Goal: Task Accomplishment & Management: Manage account settings

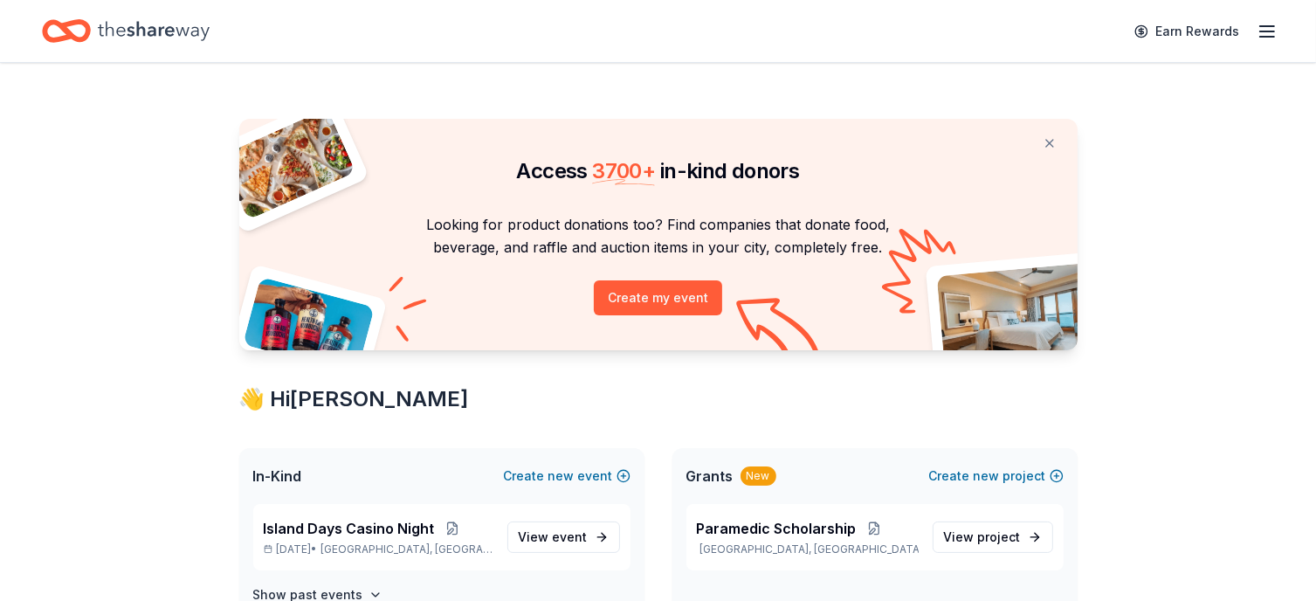
click at [1265, 31] on line "button" at bounding box center [1267, 31] width 14 height 0
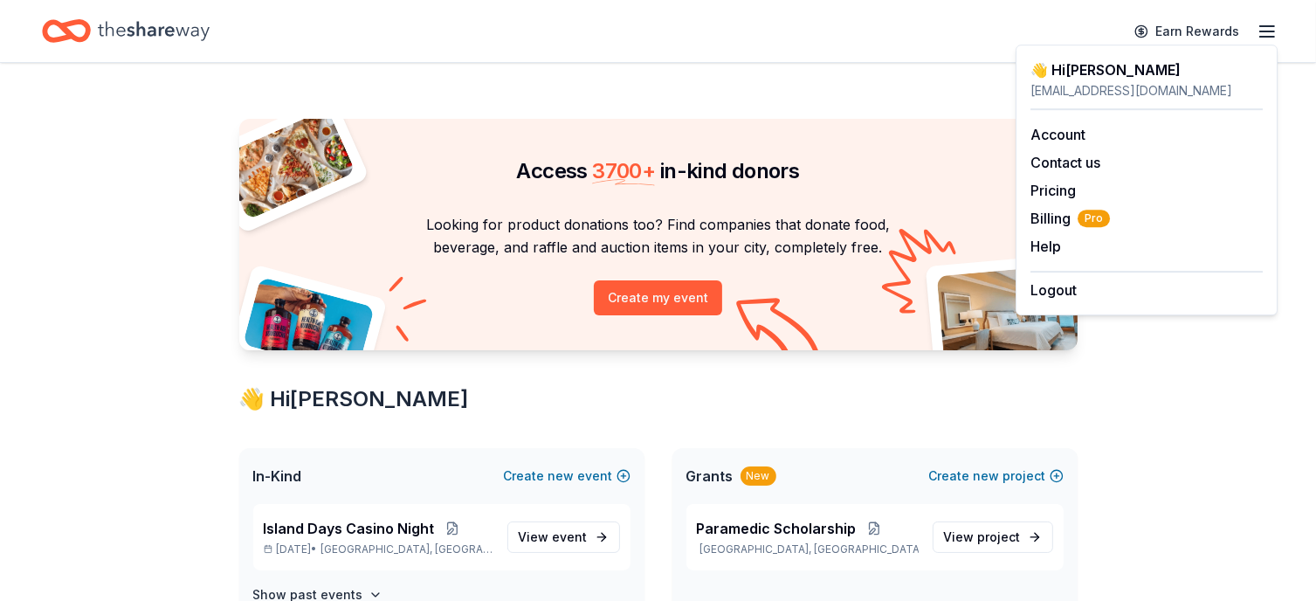
click at [1092, 79] on div "👋 Hi [PERSON_NAME]" at bounding box center [1146, 69] width 232 height 21
click at [1063, 93] on div "[EMAIL_ADDRESS][DOMAIN_NAME]" at bounding box center [1146, 90] width 232 height 21
click at [1073, 72] on div "👋 Hi [PERSON_NAME]" at bounding box center [1146, 69] width 232 height 21
click at [1055, 219] on span "Billing Pro" at bounding box center [1069, 218] width 79 height 21
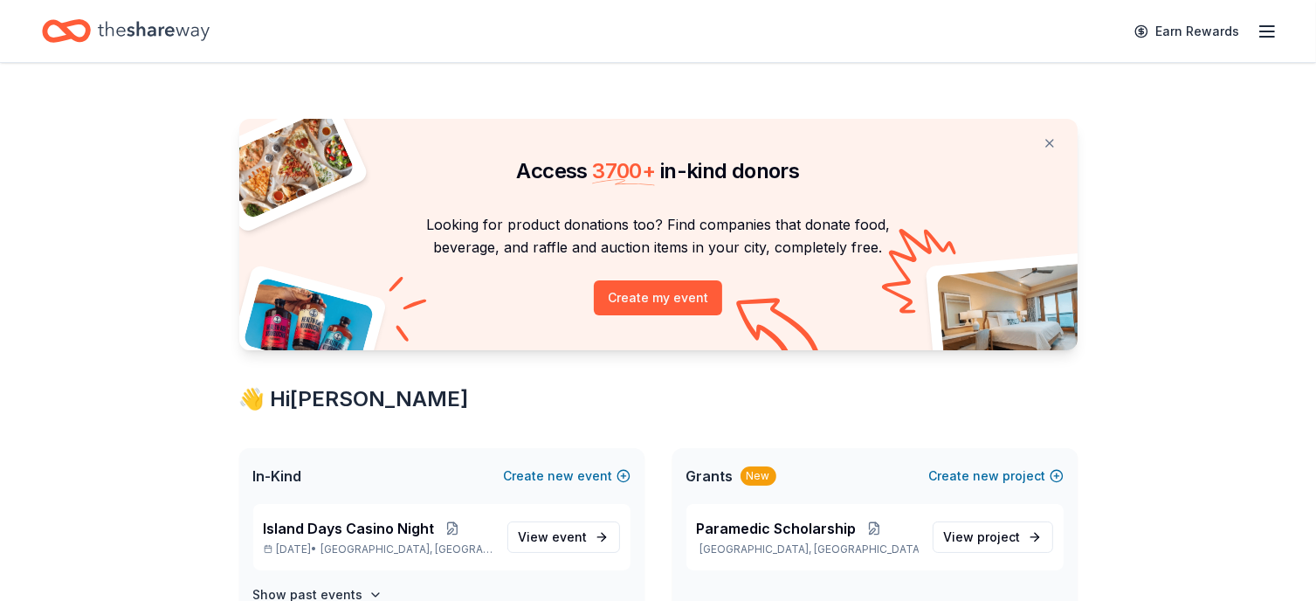
click at [1264, 32] on icon "button" at bounding box center [1266, 31] width 21 height 21
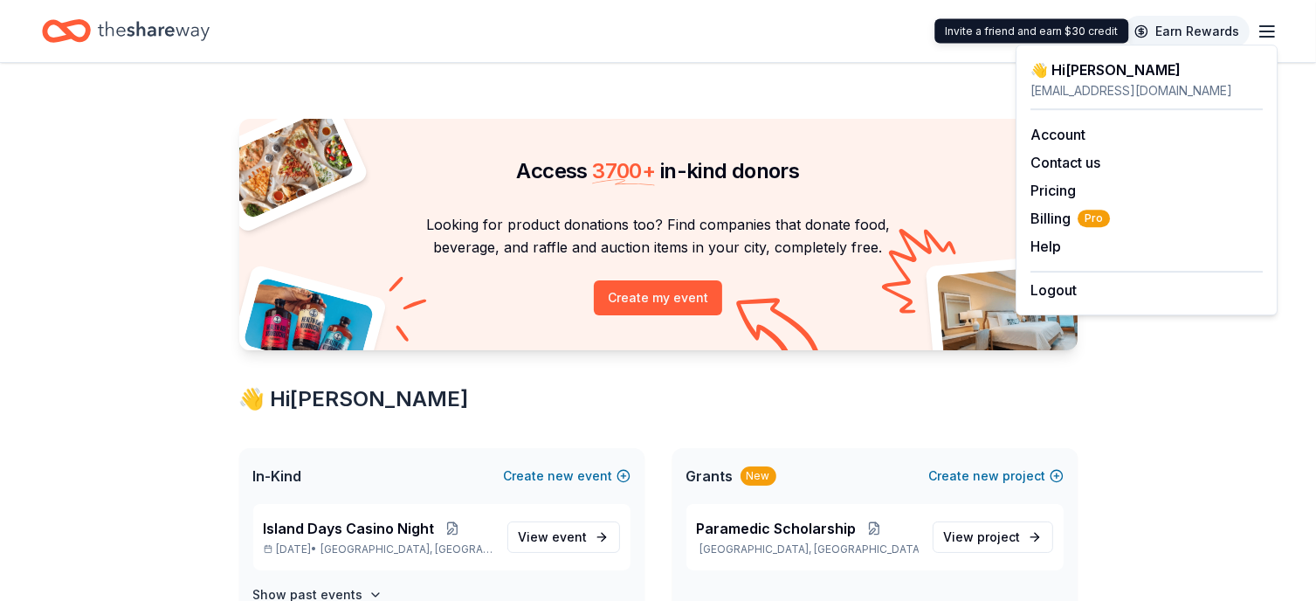
click at [1177, 29] on link "Earn Rewards" at bounding box center [1187, 31] width 126 height 31
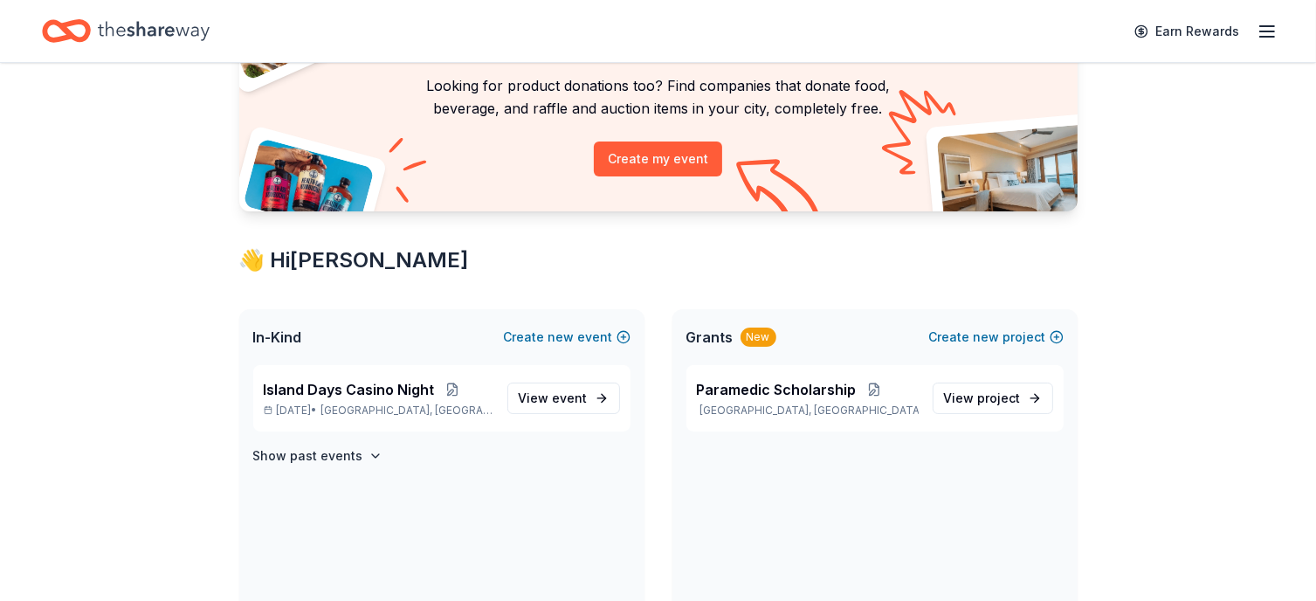
scroll to position [175, 0]
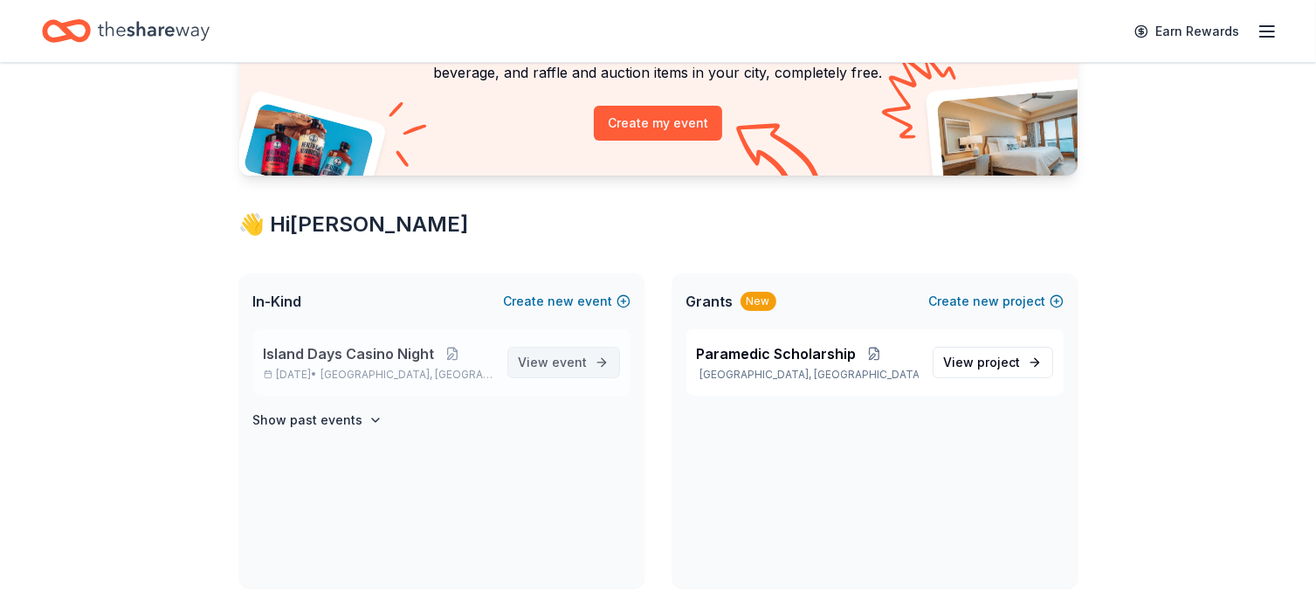
click at [556, 363] on span "event" at bounding box center [570, 361] width 35 height 15
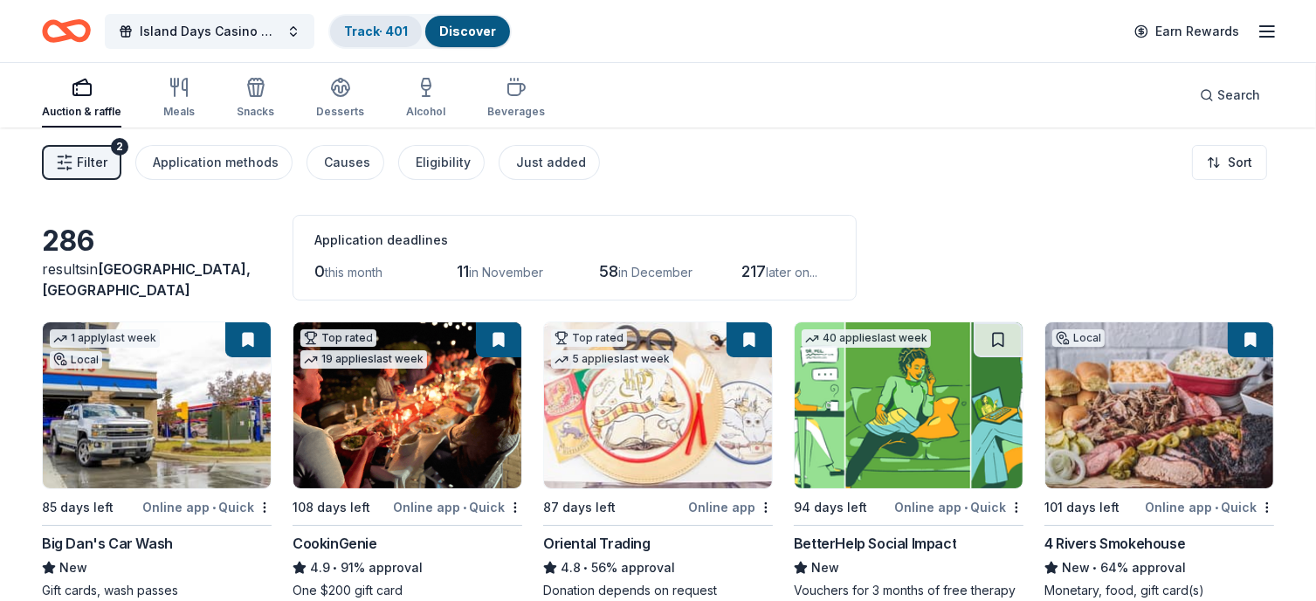
click at [382, 34] on link "Track · 401" at bounding box center [376, 31] width 64 height 15
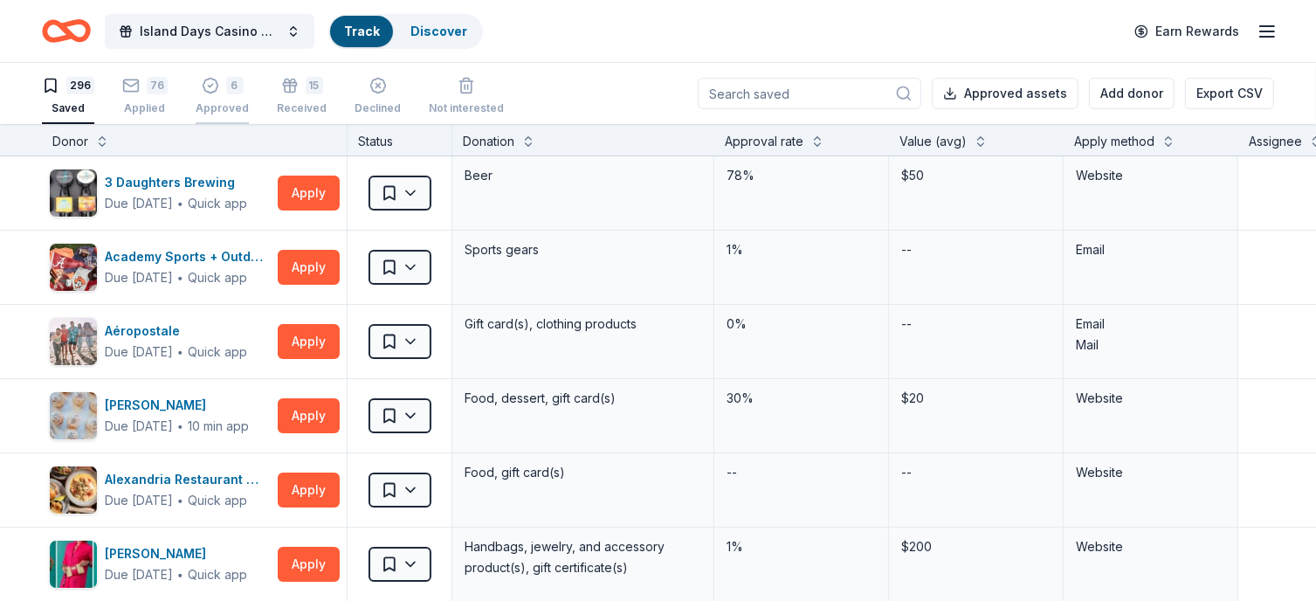
click at [212, 86] on icon "button" at bounding box center [210, 86] width 15 height 15
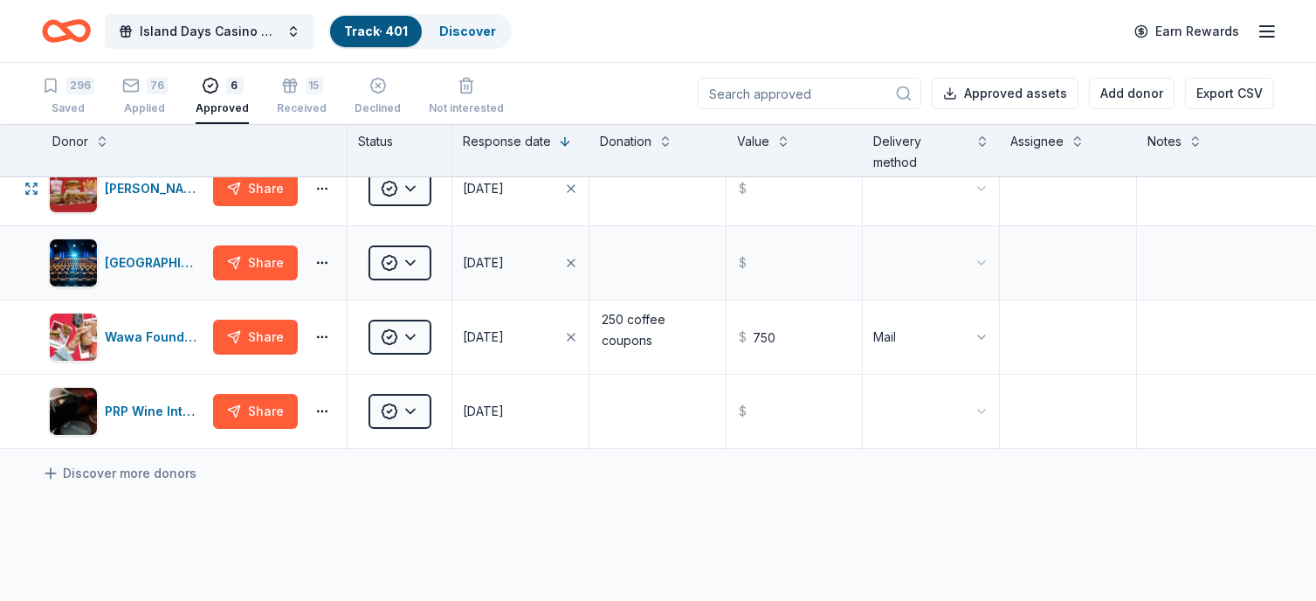
scroll to position [175, 0]
click at [410, 257] on html "Island Days Casino Night Track · 401 Discover Earn Rewards 296 Saved 76 Applied…" at bounding box center [658, 300] width 1316 height 601
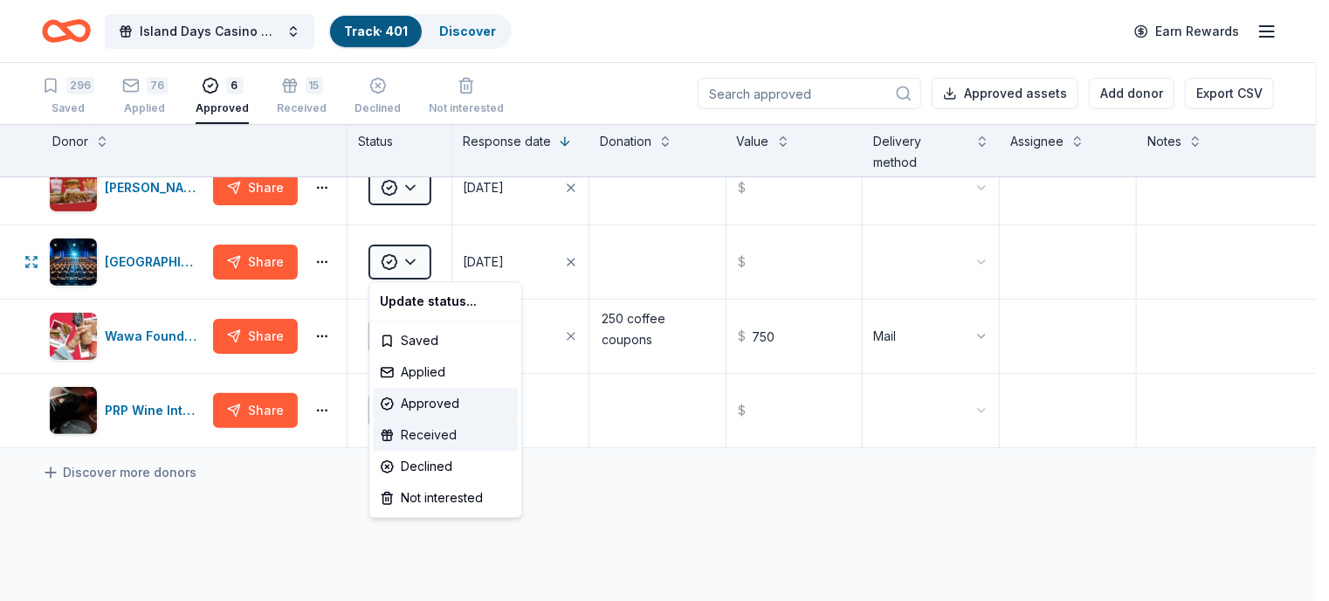
click at [437, 436] on div "Received" at bounding box center [445, 434] width 145 height 31
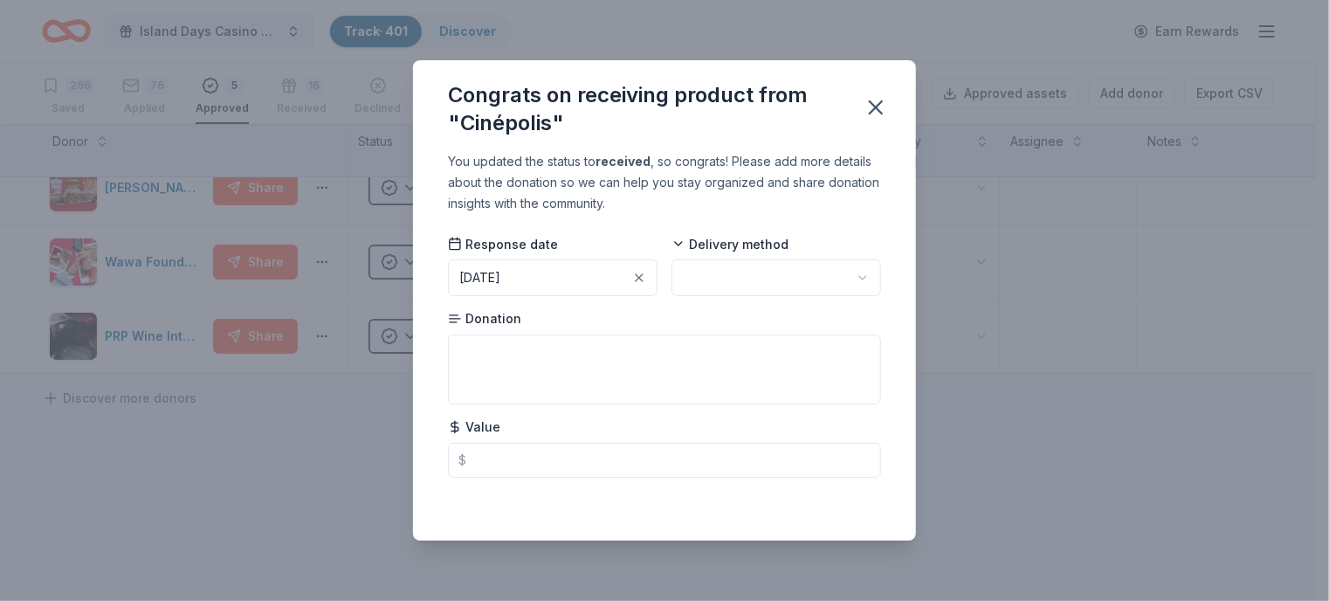
click at [726, 280] on html "Island Days Casino Night Track · 401 Discover Earn Rewards 296 Saved 76 Applied…" at bounding box center [664, 300] width 1329 height 601
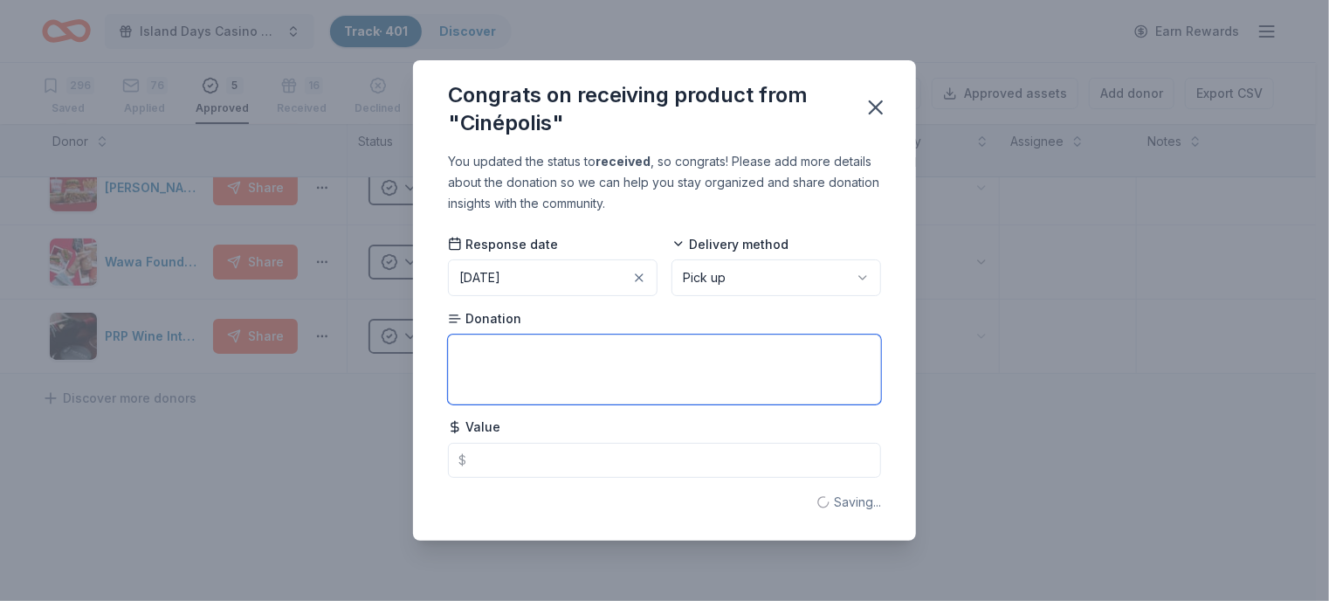
click at [556, 356] on textarea at bounding box center [664, 369] width 433 height 70
type textarea "Gift bucket with tickets"
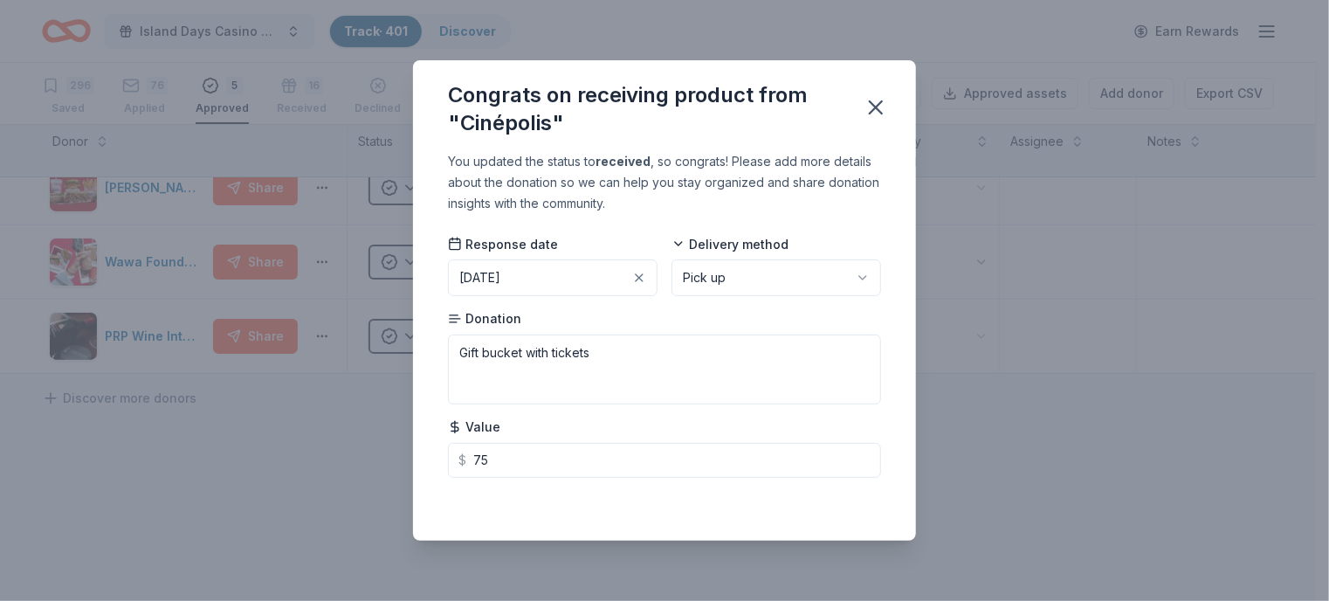
type input "75.00"
click at [810, 506] on div "Saving..." at bounding box center [664, 502] width 433 height 21
click at [873, 114] on icon "button" at bounding box center [876, 107] width 24 height 24
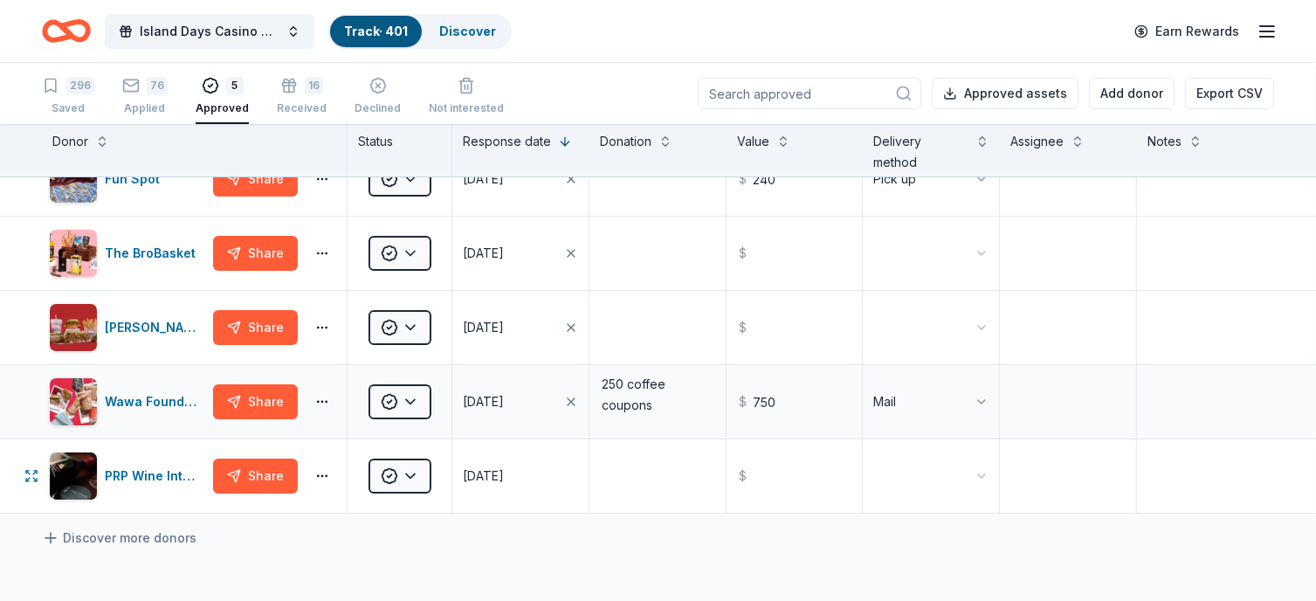
scroll to position [0, 0]
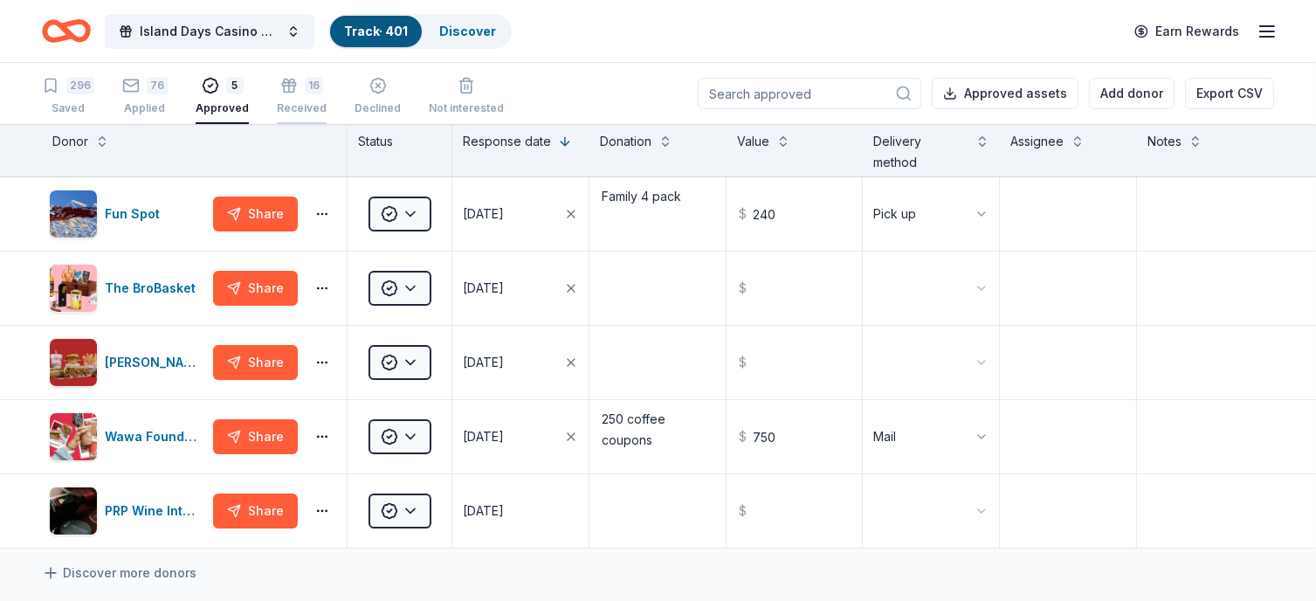
click at [292, 93] on div "16 Received" at bounding box center [302, 91] width 50 height 38
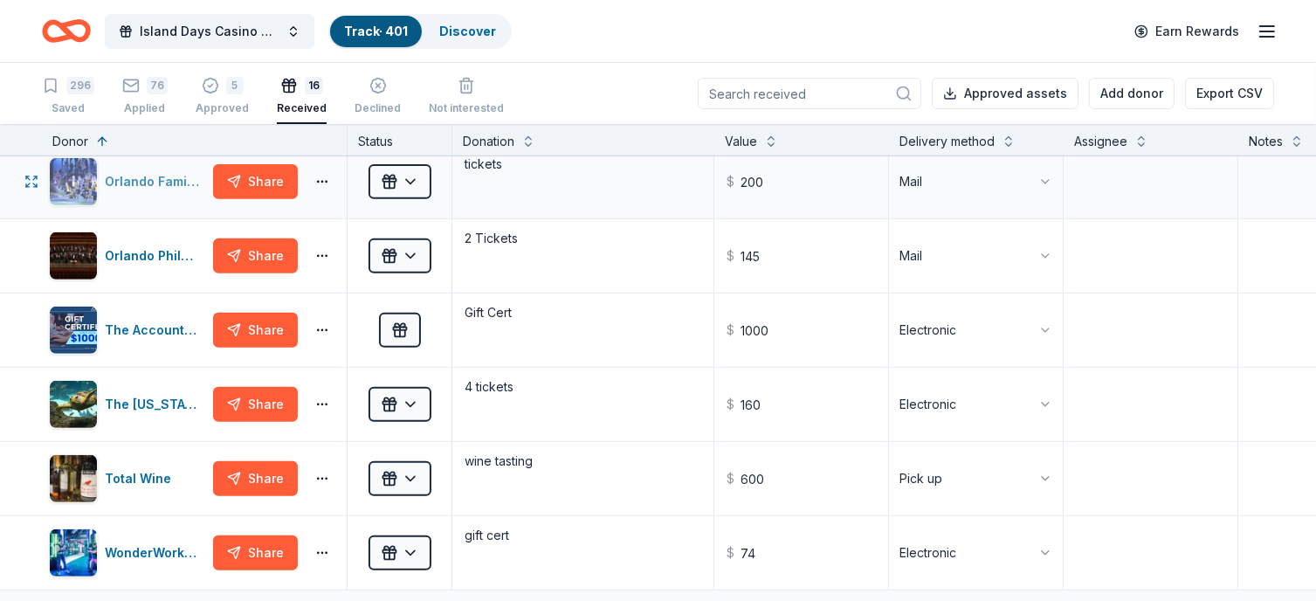
scroll to position [786, 0]
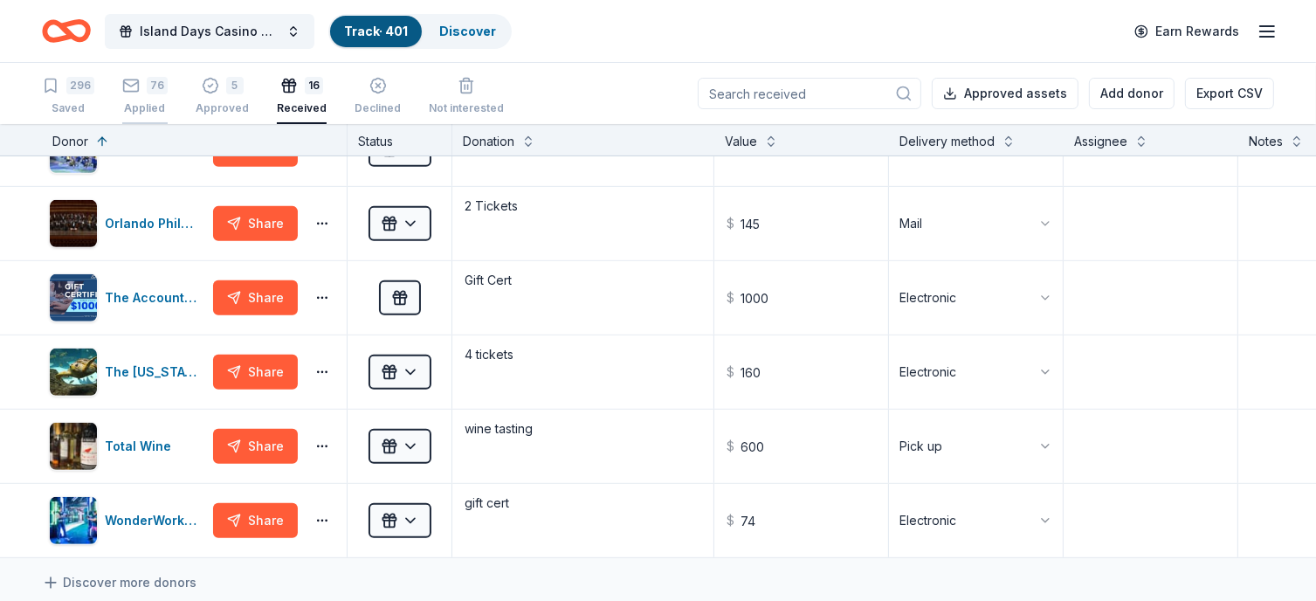
click at [146, 102] on div "Applied" at bounding box center [144, 108] width 45 height 14
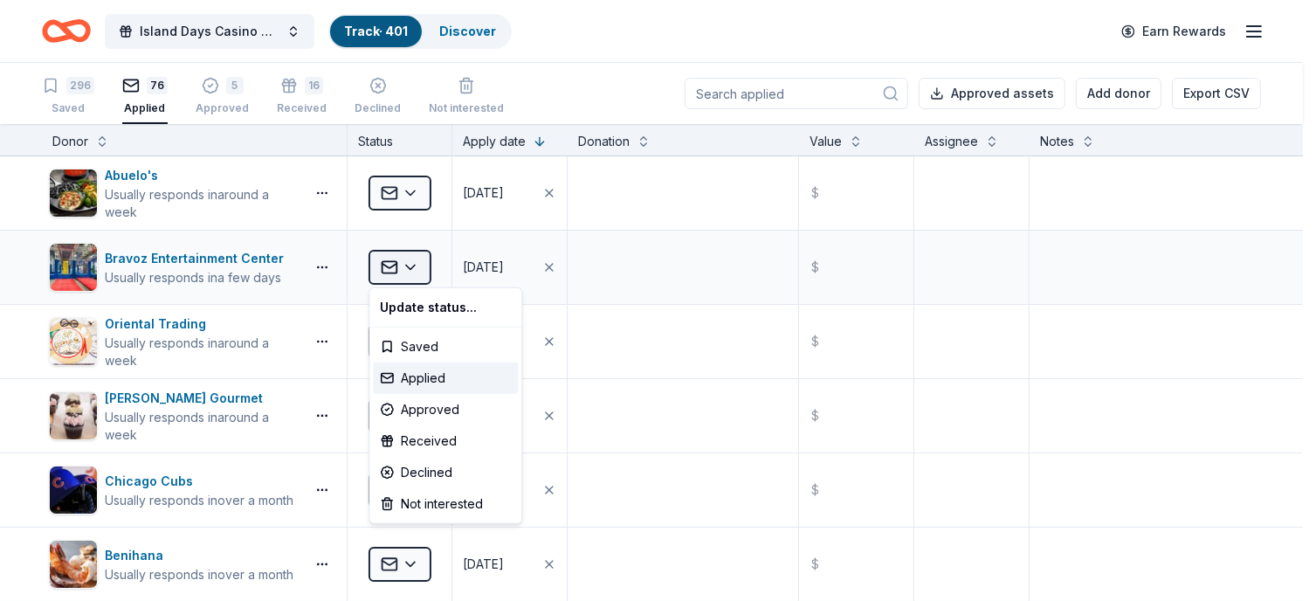
click at [415, 265] on html "Island Days Casino Night Track · 401 Discover Earn Rewards 296 Saved 76 Applied…" at bounding box center [658, 300] width 1316 height 601
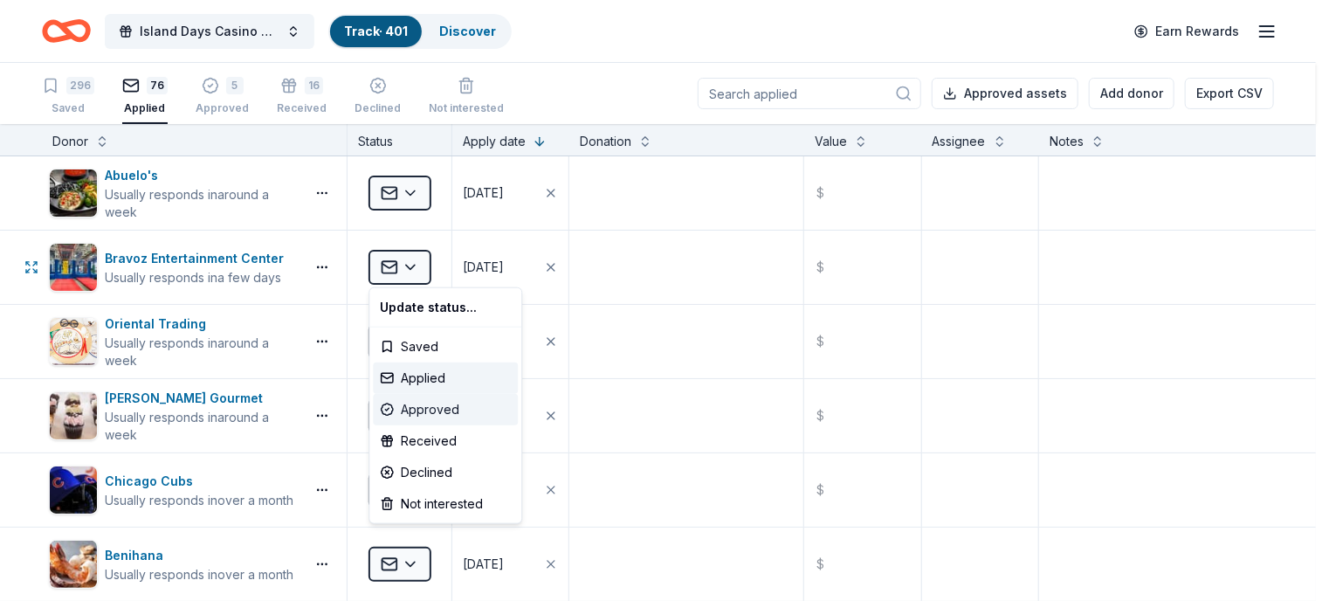
click at [441, 405] on div "Approved" at bounding box center [445, 409] width 145 height 31
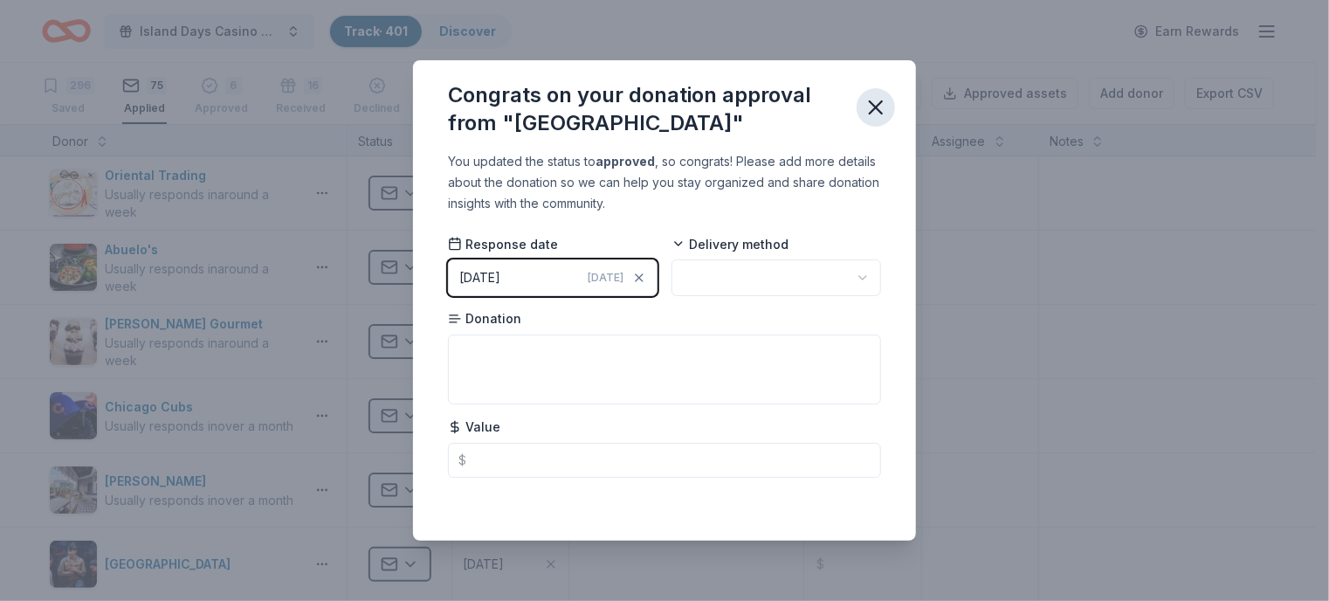
click at [872, 104] on icon "button" at bounding box center [876, 107] width 12 height 12
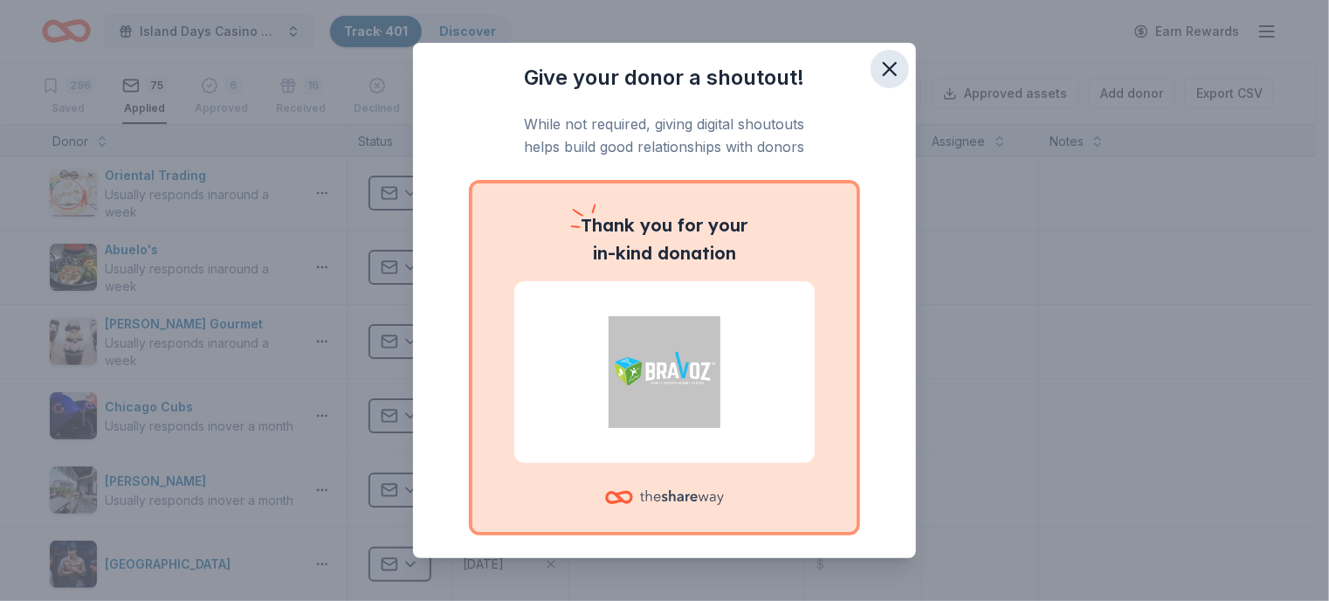
click at [884, 67] on icon "button" at bounding box center [890, 69] width 12 height 12
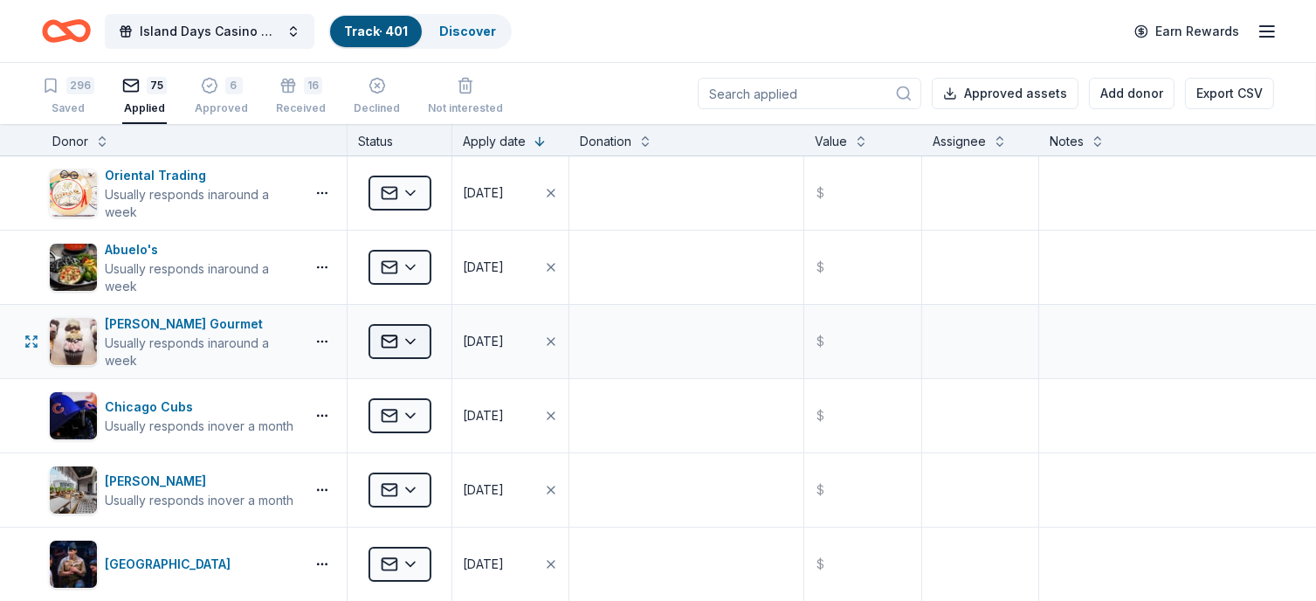
click at [411, 335] on html "Island Days Casino Night Track · 401 Discover Earn Rewards 296 Saved 75 Applied…" at bounding box center [658, 300] width 1316 height 601
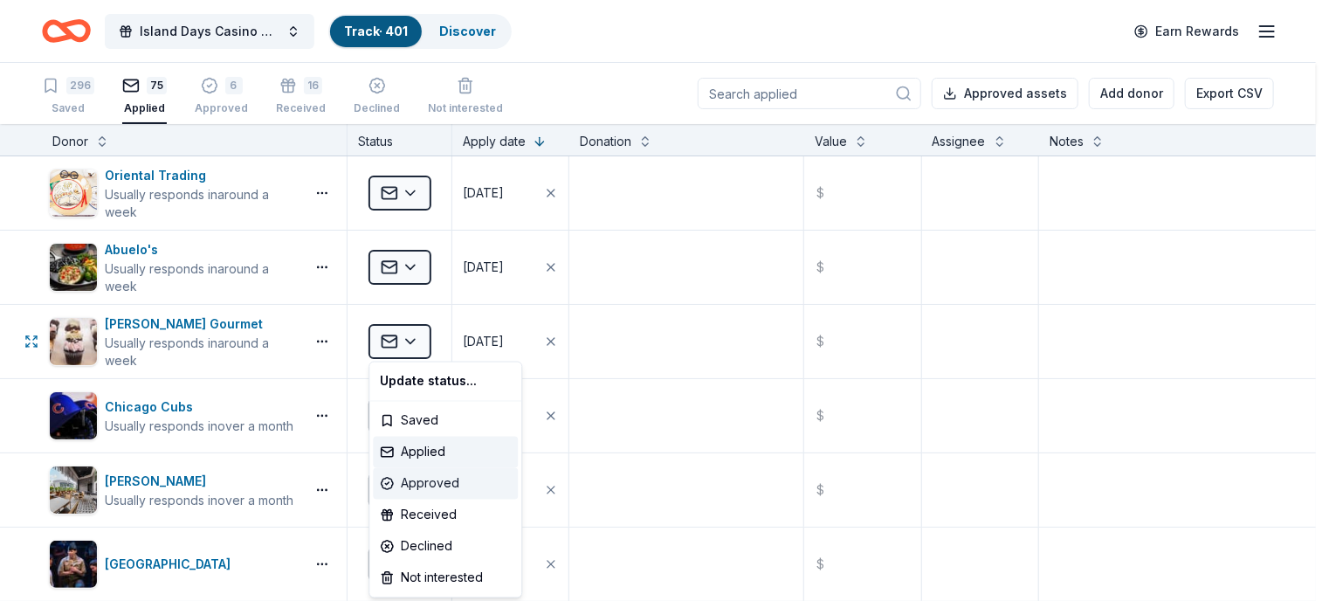
click at [430, 478] on div "Approved" at bounding box center [445, 483] width 145 height 31
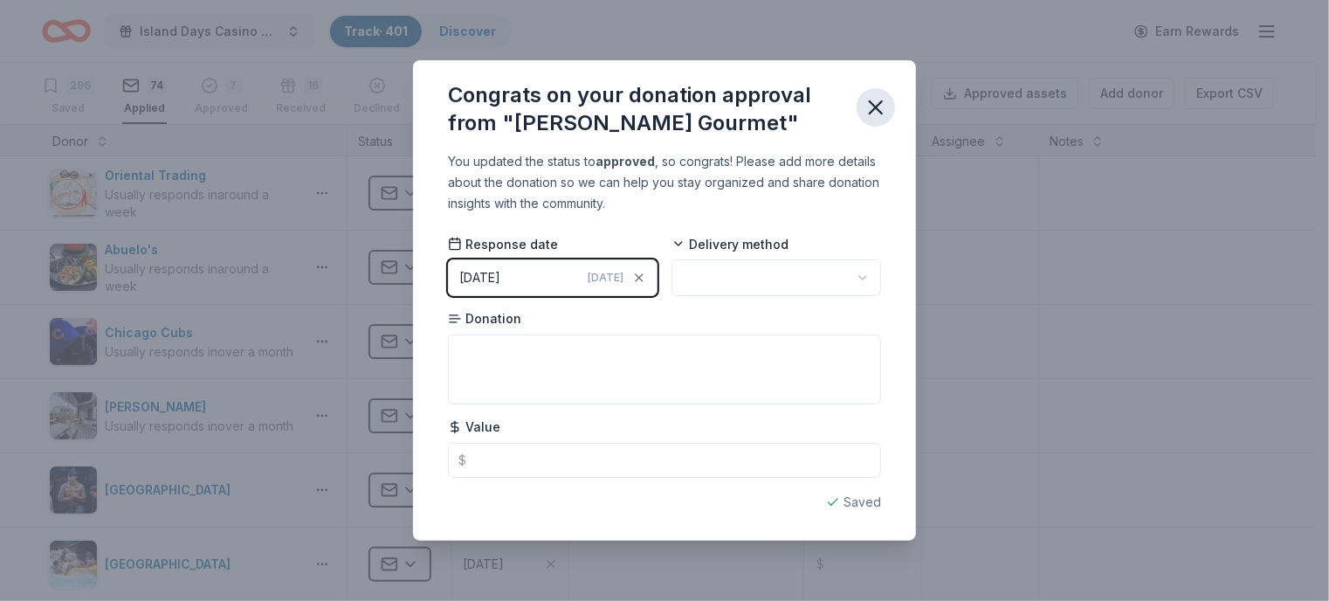
click at [877, 104] on icon "button" at bounding box center [876, 107] width 24 height 24
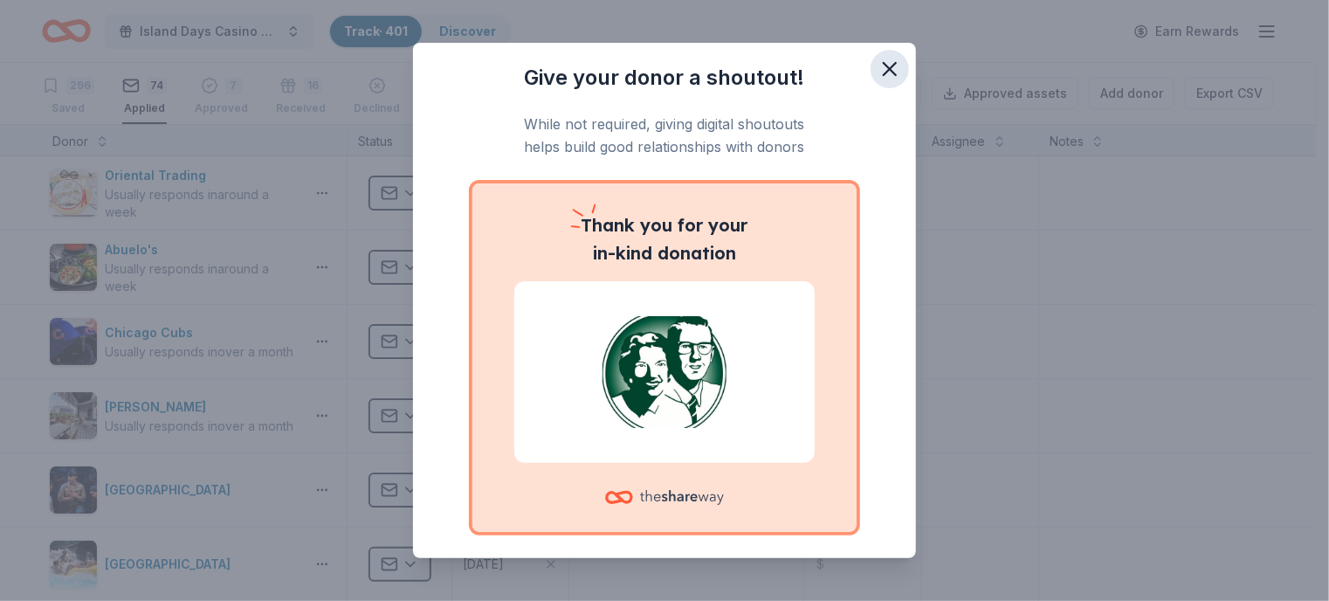
click at [884, 66] on icon "button" at bounding box center [889, 69] width 24 height 24
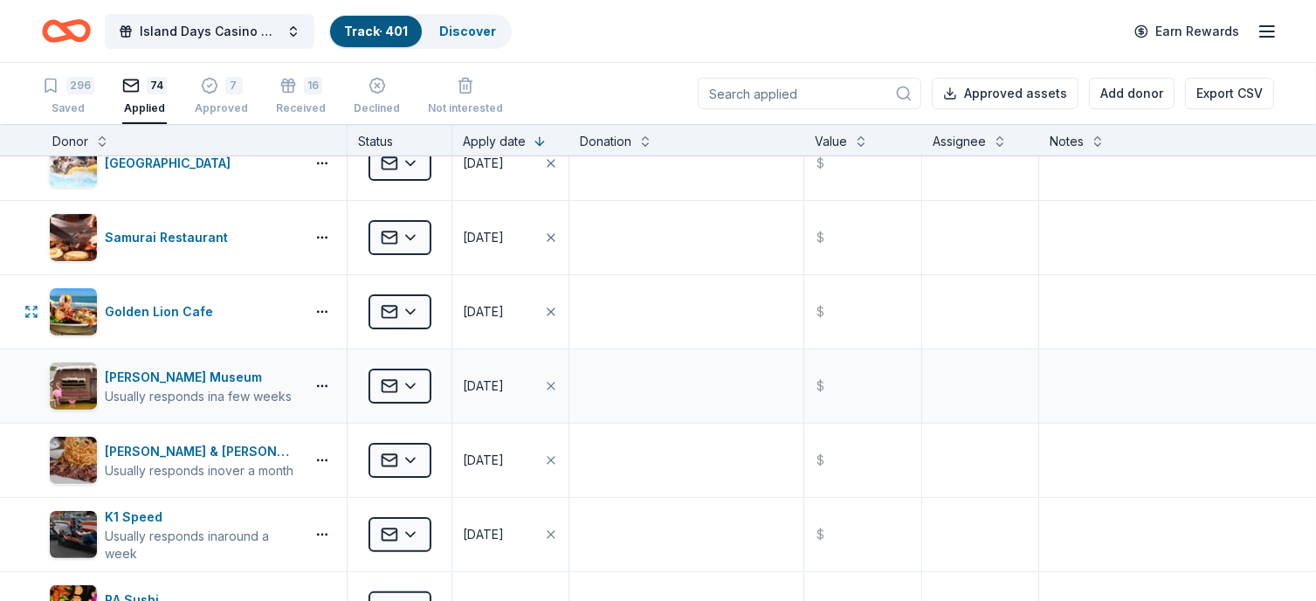
scroll to position [437, 0]
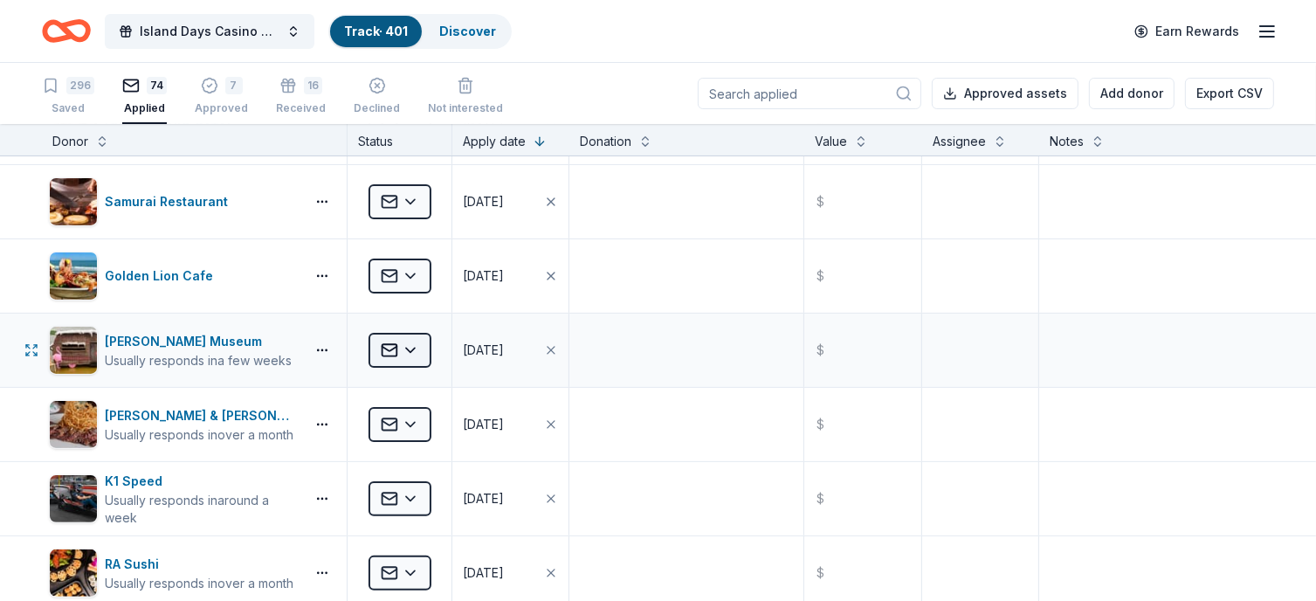
click at [412, 348] on html "Island Days Casino Night Track · 401 Discover Earn Rewards 296 Saved 74 Applied…" at bounding box center [658, 300] width 1316 height 601
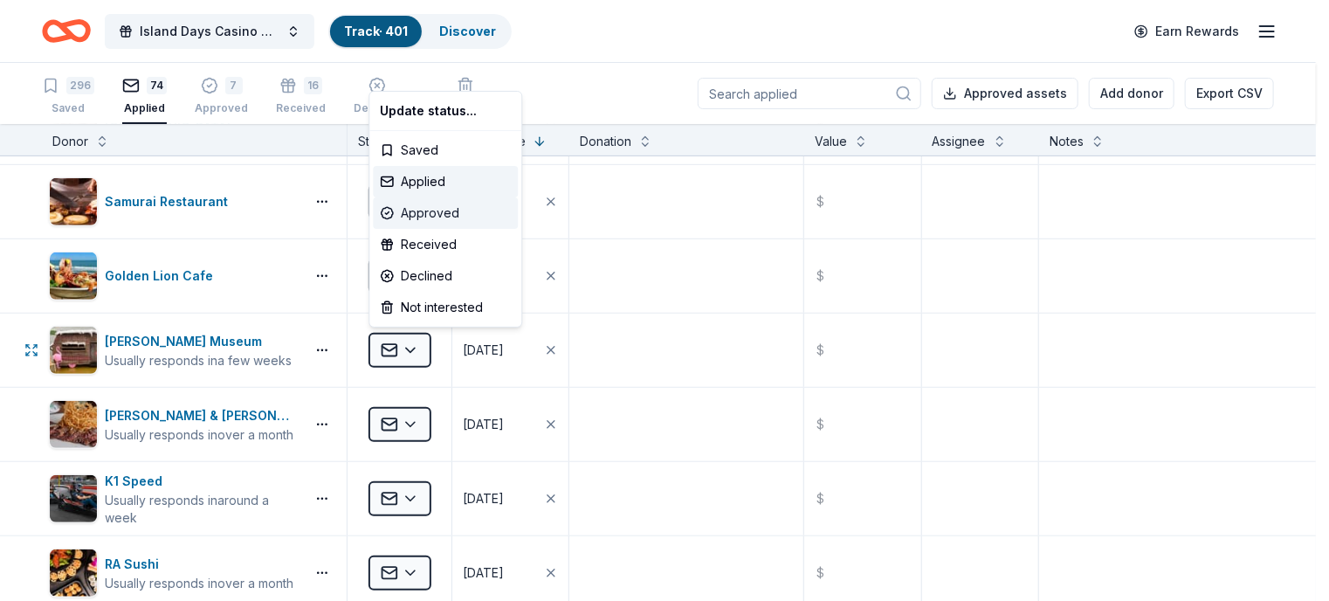
click at [429, 215] on div "Approved" at bounding box center [445, 212] width 145 height 31
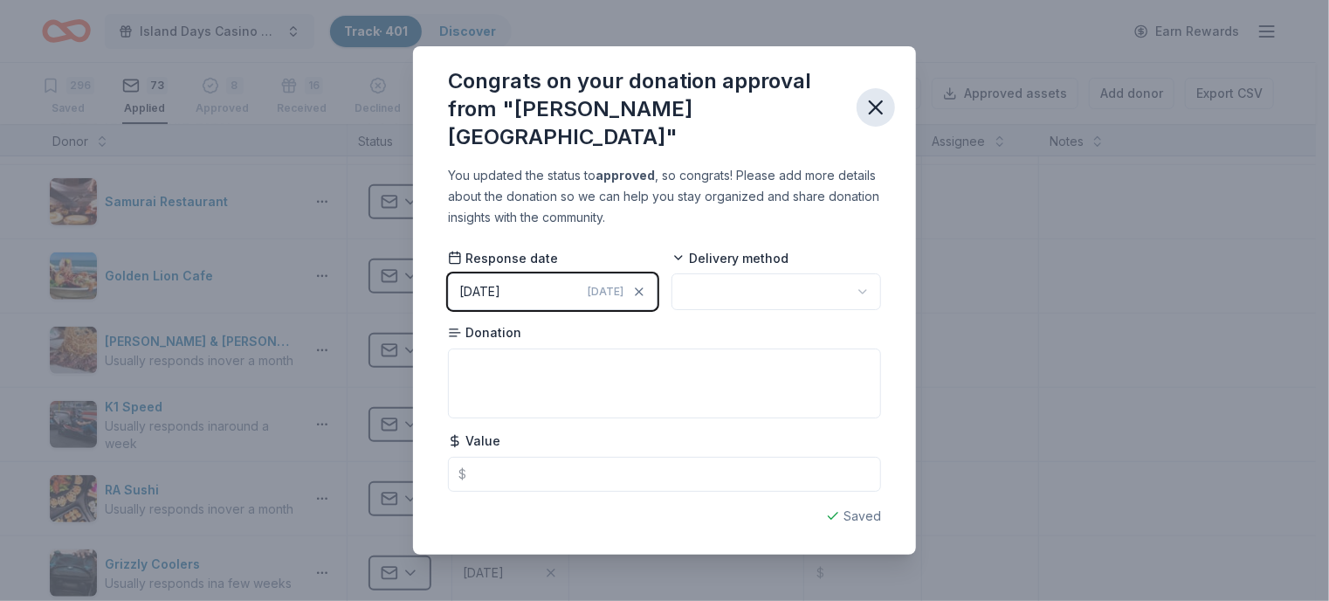
click at [874, 103] on icon "button" at bounding box center [876, 107] width 24 height 24
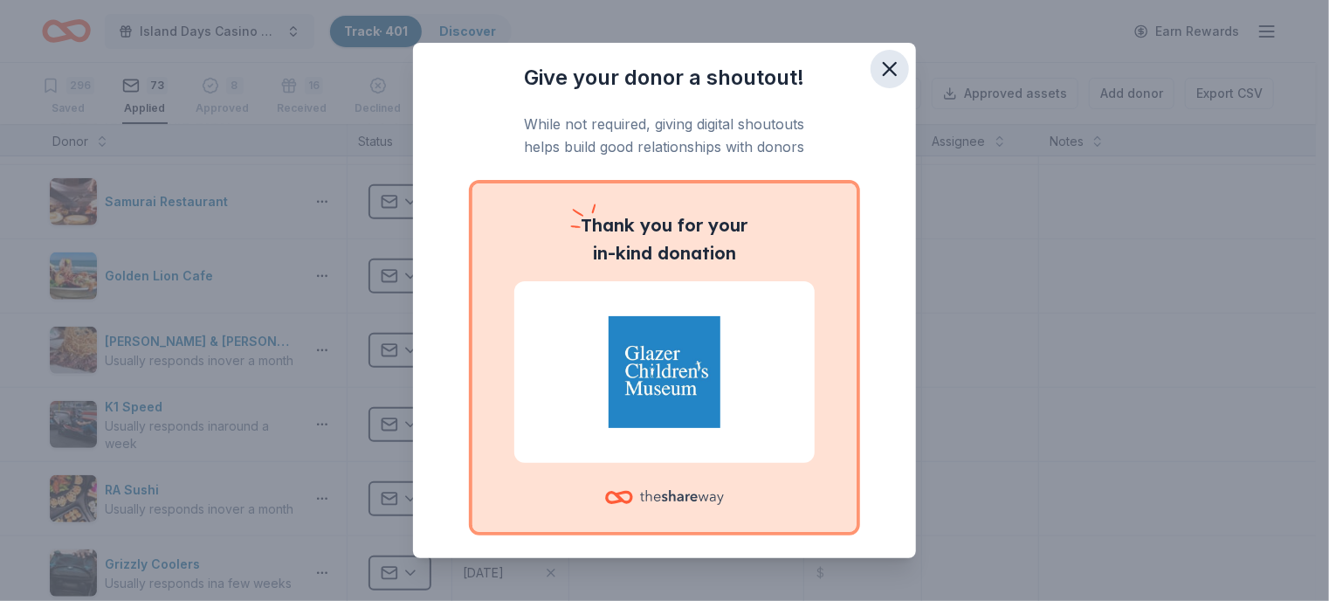
click at [878, 68] on icon "button" at bounding box center [889, 69] width 24 height 24
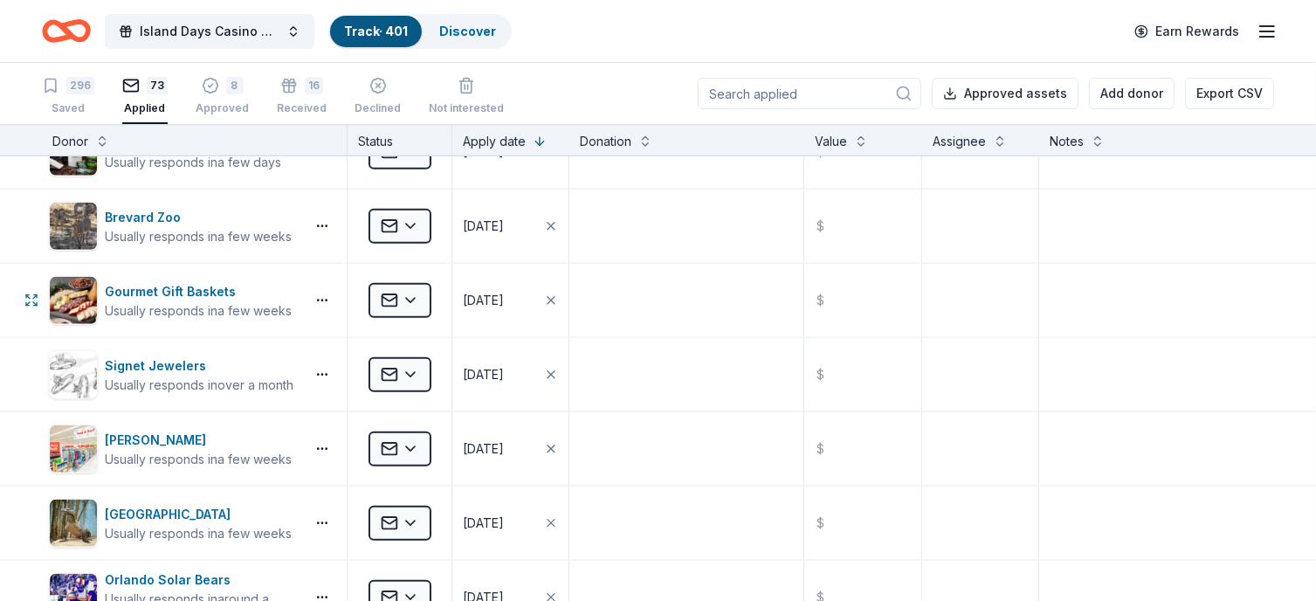
scroll to position [1921, 0]
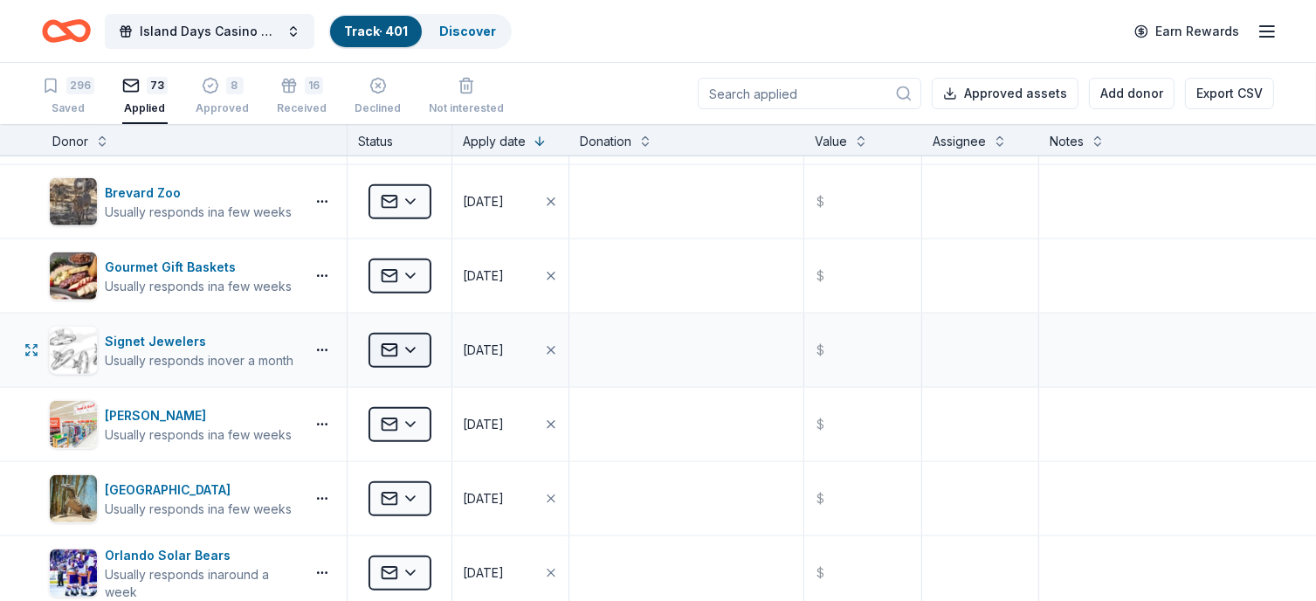
click at [412, 345] on html "Island Days Casino Night Track · 401 Discover Earn Rewards 296 Saved 73 Applied…" at bounding box center [658, 300] width 1316 height 601
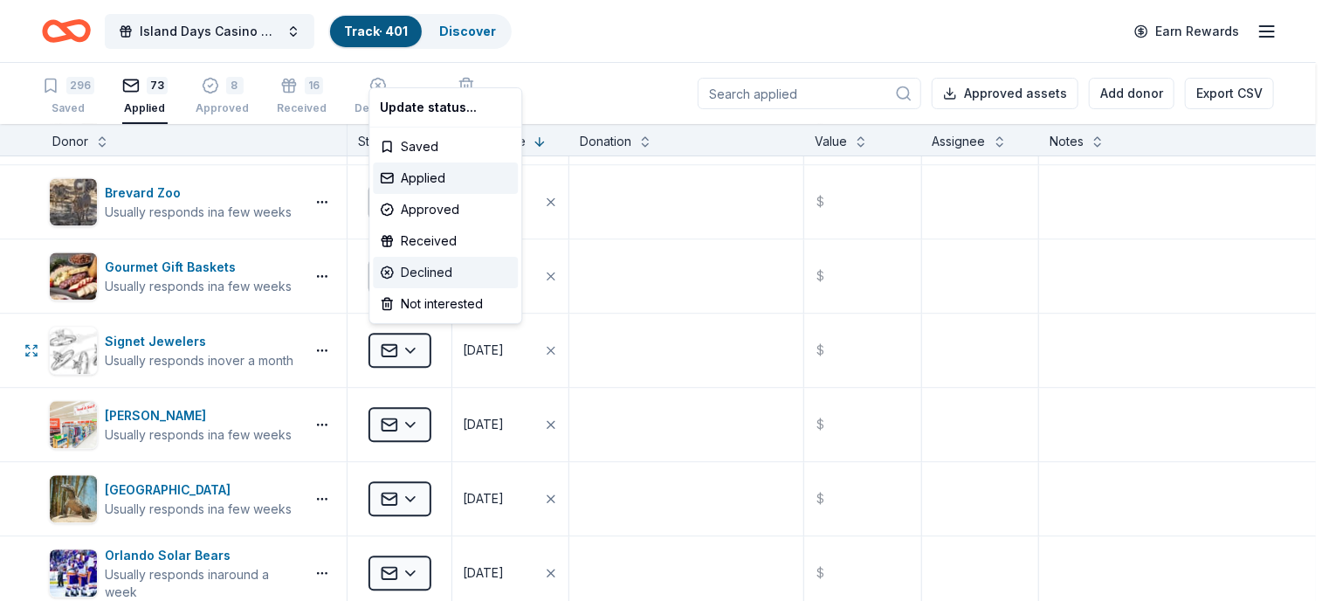
click at [404, 273] on div "Declined" at bounding box center [445, 272] width 145 height 31
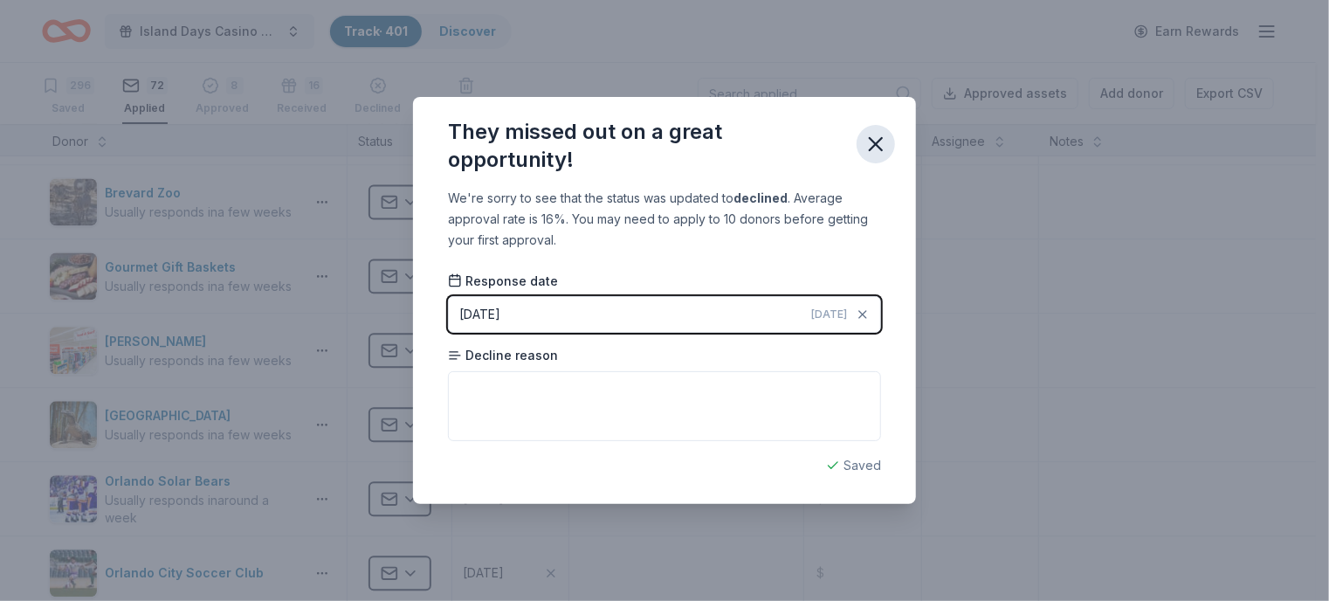
click at [882, 146] on icon "button" at bounding box center [876, 144] width 24 height 24
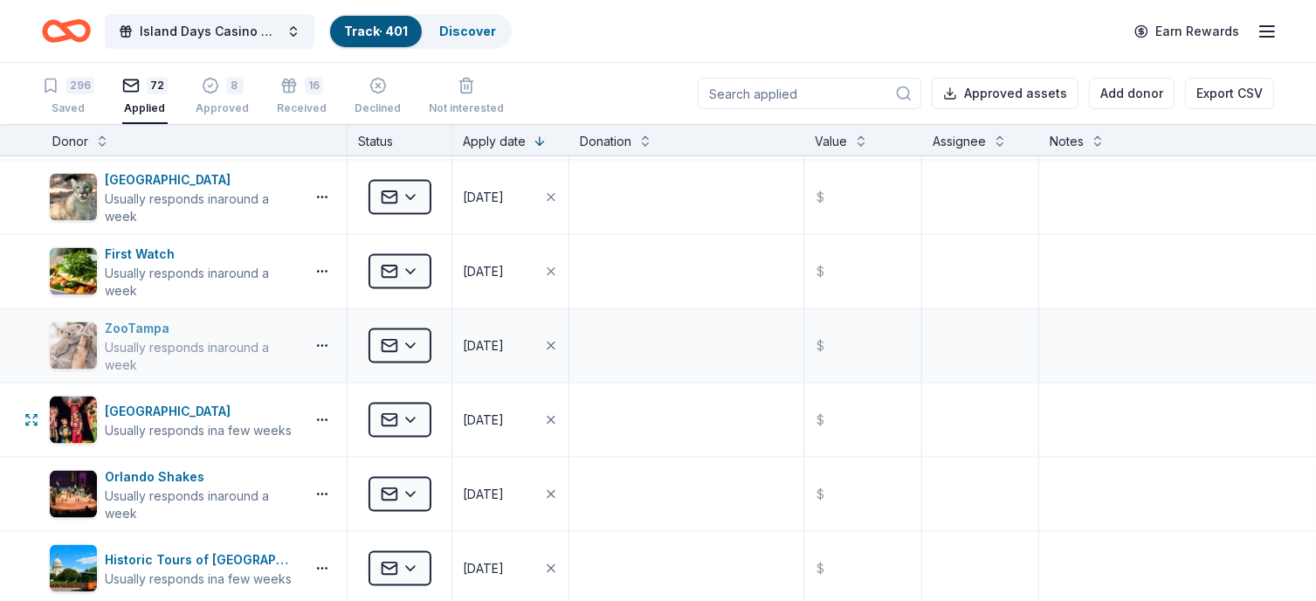
scroll to position [2532, 0]
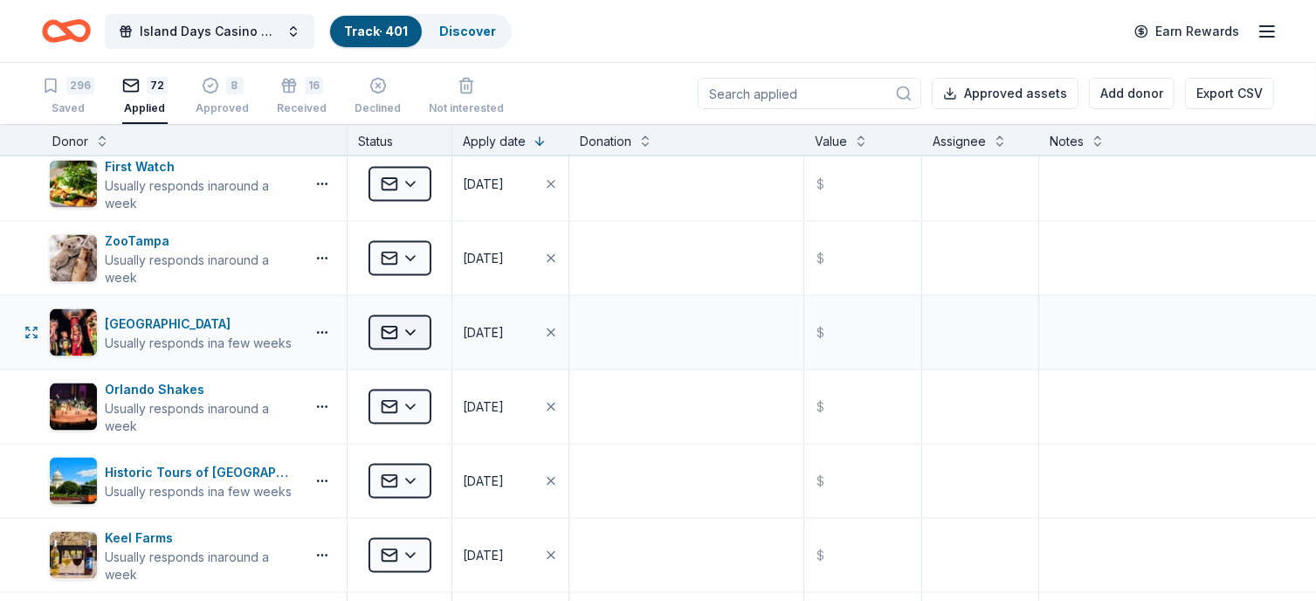
click at [419, 329] on html "Island Days Casino Night Track · 401 Discover Earn Rewards 296 Saved 72 Applied…" at bounding box center [658, 300] width 1316 height 601
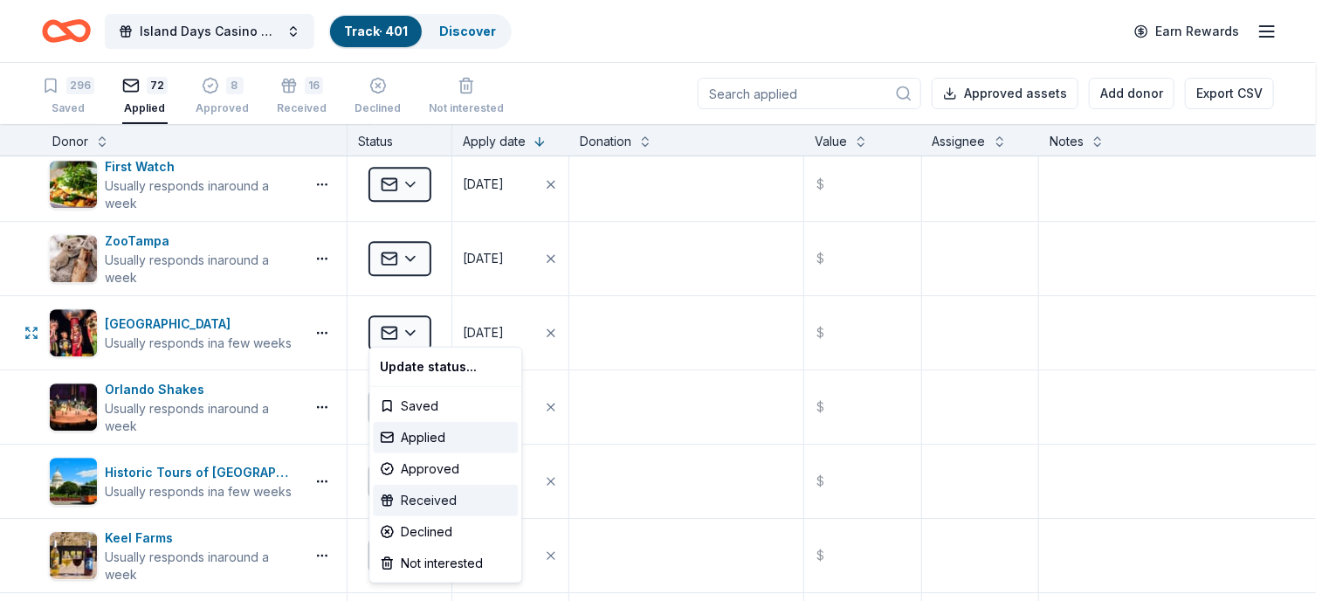
click at [443, 504] on div "Received" at bounding box center [445, 500] width 145 height 31
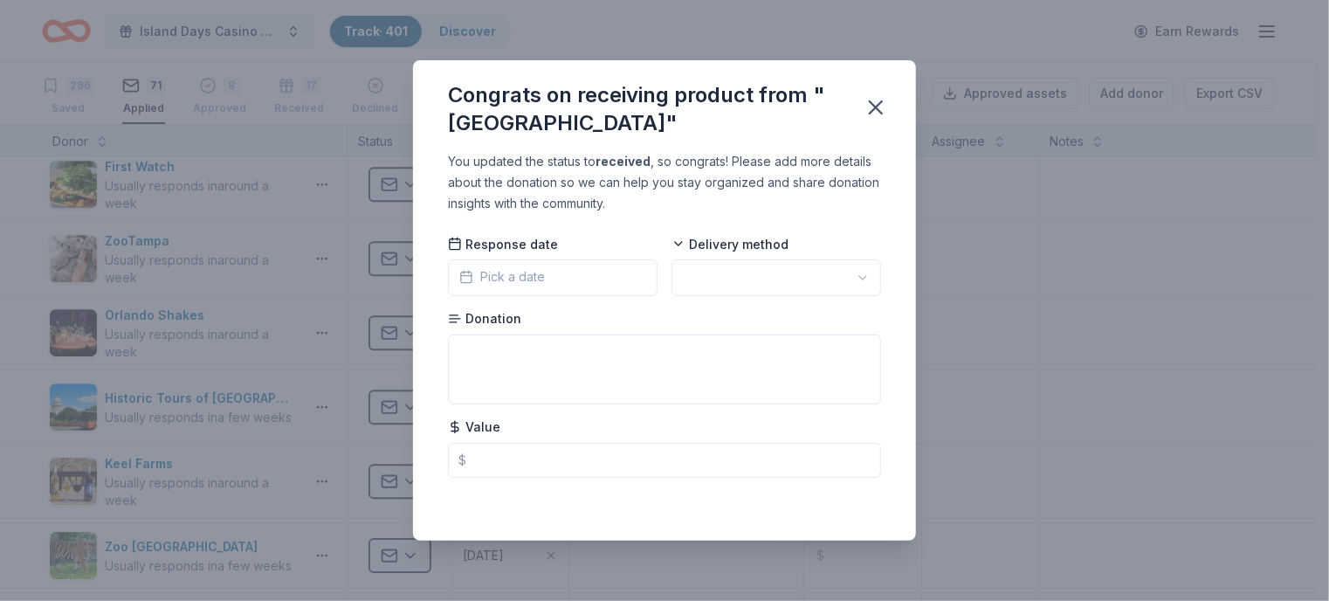
click at [736, 279] on html "Island Days Casino Night Track · 401 Discover Earn Rewards 296 Saved 71 Applied…" at bounding box center [664, 300] width 1329 height 601
click at [471, 293] on html "Island Days Casino Night Track · 401 Discover Earn Rewards 296 Saved 71 Applied…" at bounding box center [664, 300] width 1329 height 601
click at [506, 280] on span "Pick a date" at bounding box center [502, 276] width 86 height 21
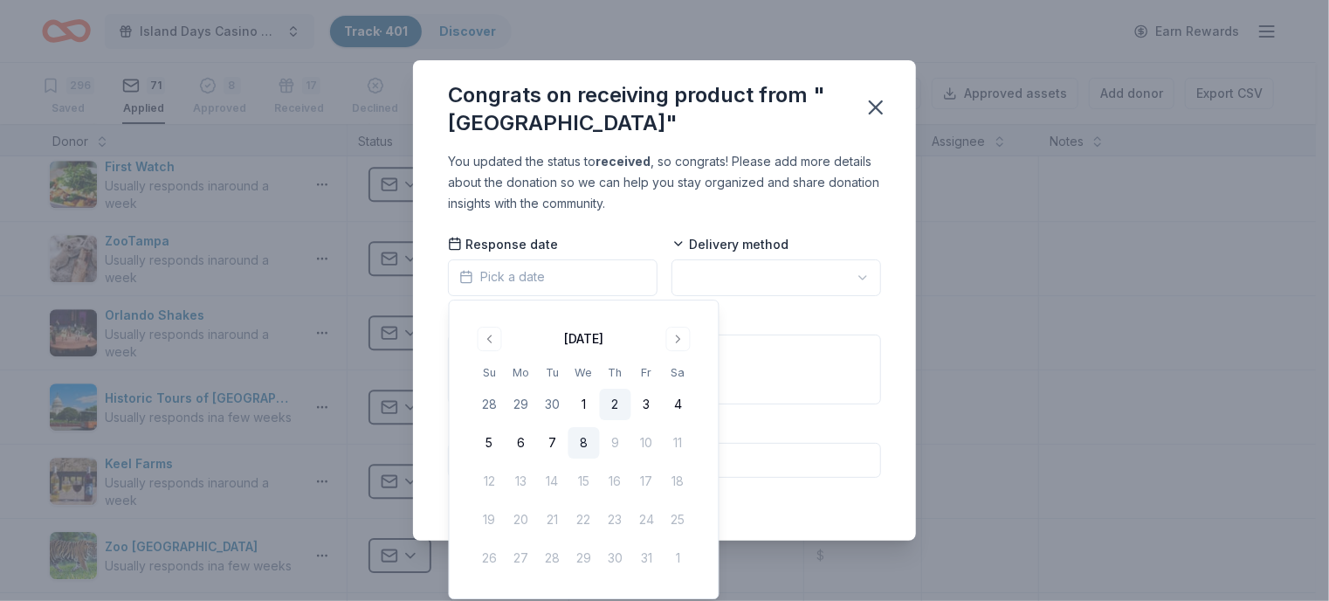
click at [613, 401] on button "2" at bounding box center [615, 404] width 31 height 31
click at [712, 282] on html "Island Days Casino Night Track · 401 Discover Earn Rewards 296 Saved 71 Applied…" at bounding box center [664, 300] width 1329 height 601
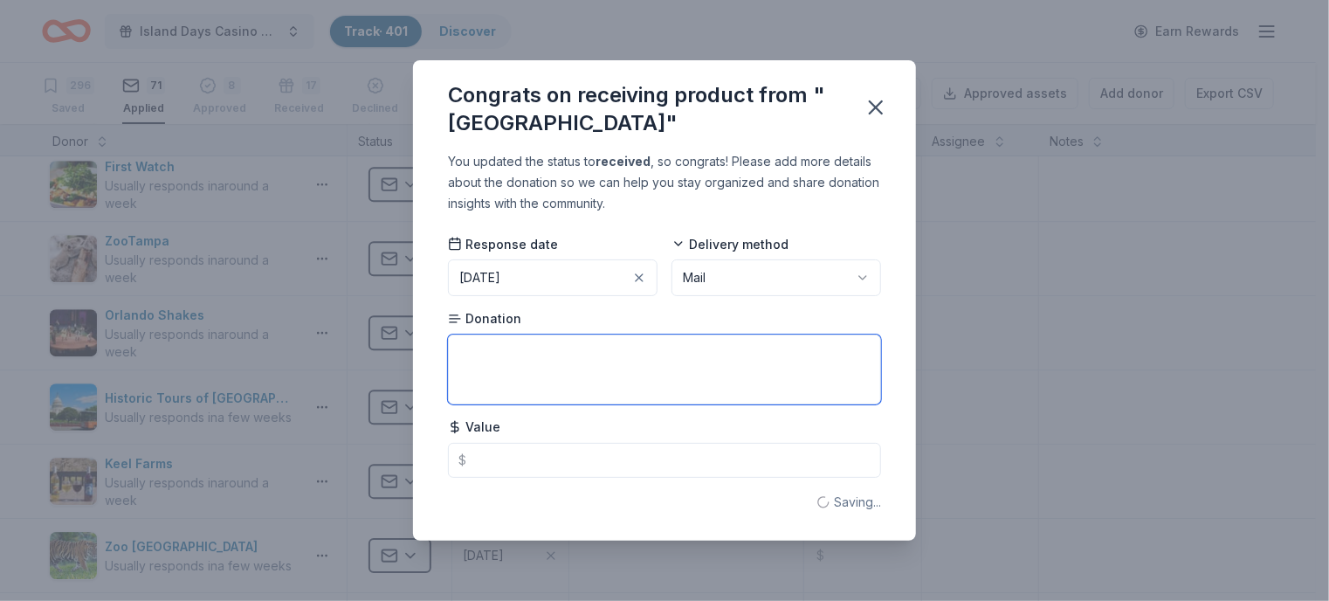
click at [576, 360] on textarea at bounding box center [664, 369] width 433 height 70
type textarea "tickets"
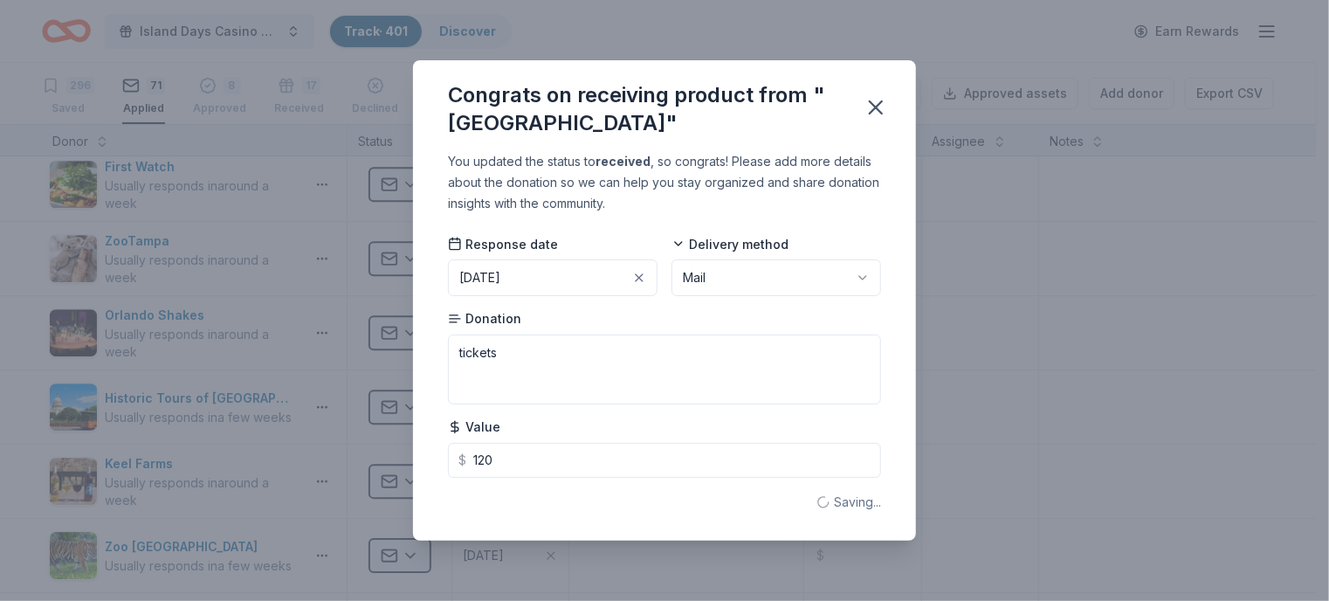
type input "120.00"
drag, startPoint x: 891, startPoint y: 100, endPoint x: 887, endPoint y: 119, distance: 19.5
click at [891, 99] on button "button" at bounding box center [876, 107] width 38 height 38
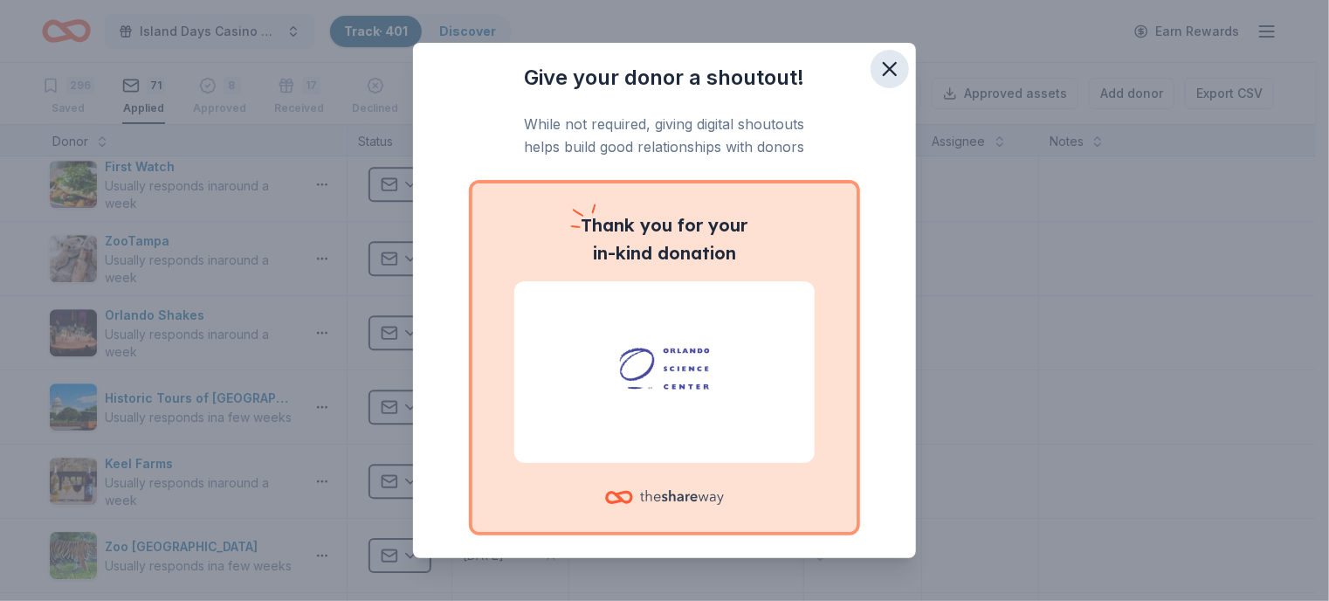
click at [880, 63] on icon "button" at bounding box center [889, 69] width 24 height 24
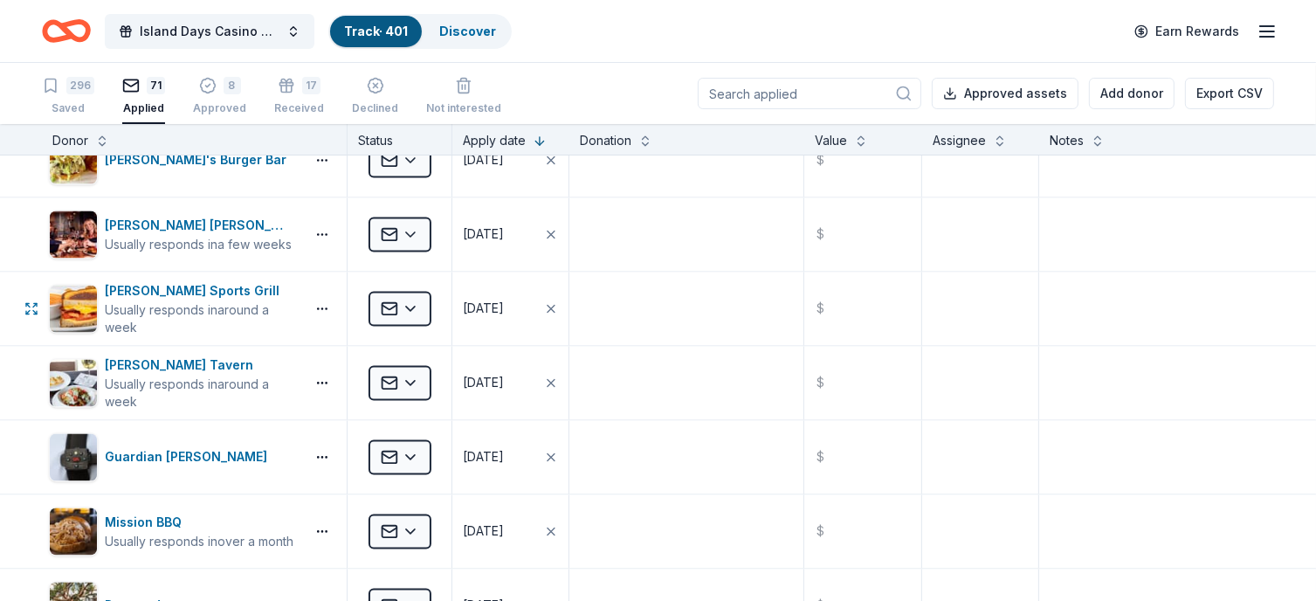
scroll to position [3405, 0]
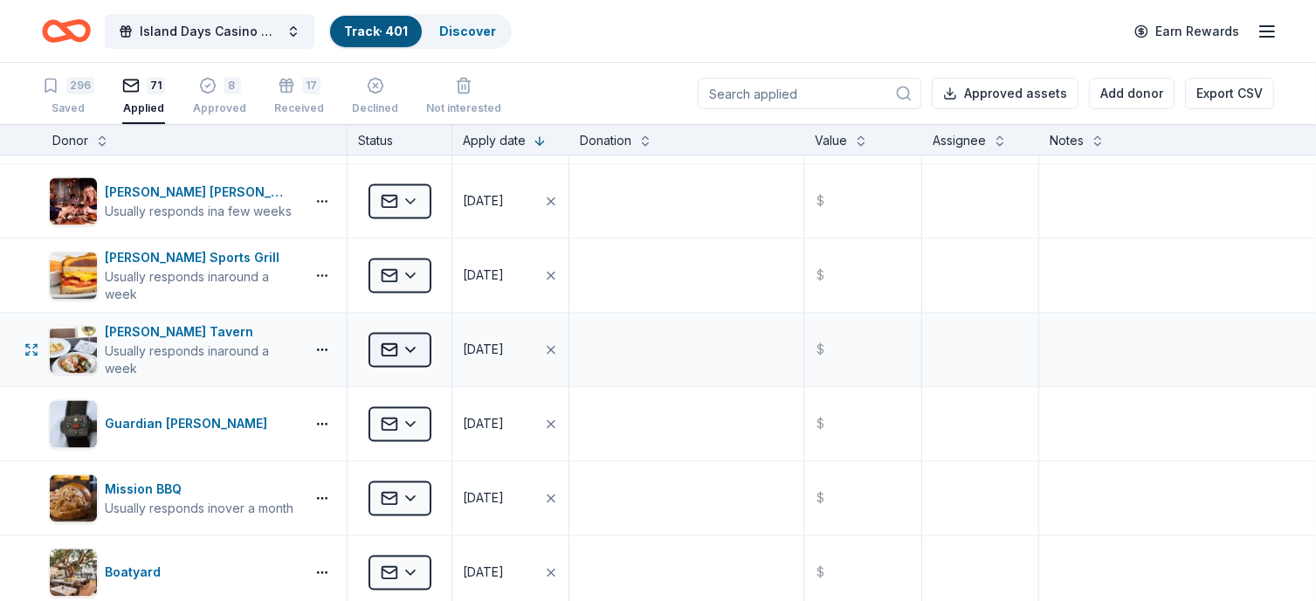
click at [416, 341] on html "Island Days Casino Night Track · 401 Discover Earn Rewards 296 Saved 71 Applied…" at bounding box center [658, 300] width 1316 height 601
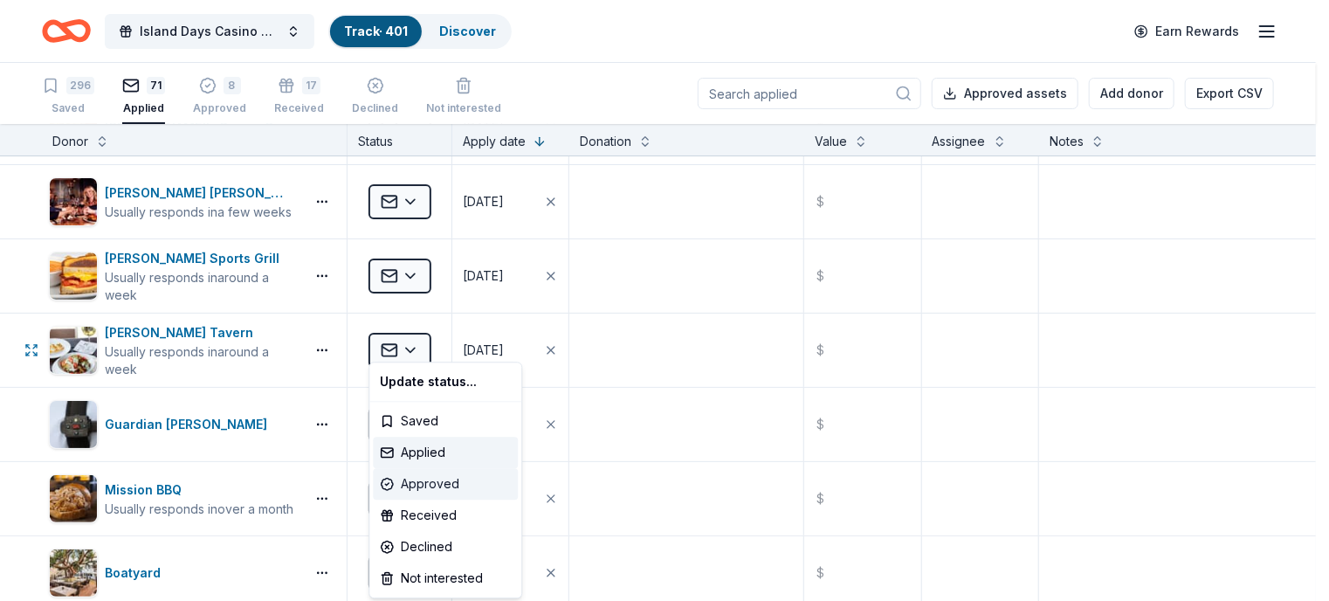
click at [435, 480] on div "Approved" at bounding box center [445, 483] width 145 height 31
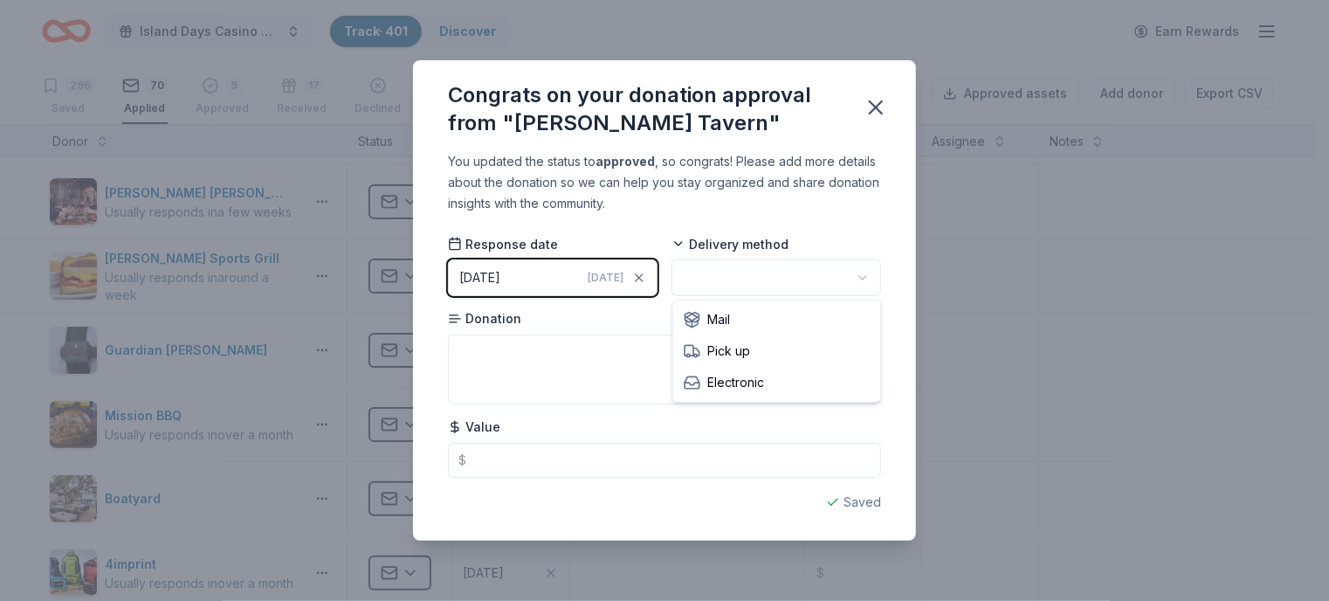
click at [740, 272] on html "Island Days Casino Night Track · 401 Discover Earn Rewards 296 Saved 70 Applied…" at bounding box center [664, 300] width 1329 height 601
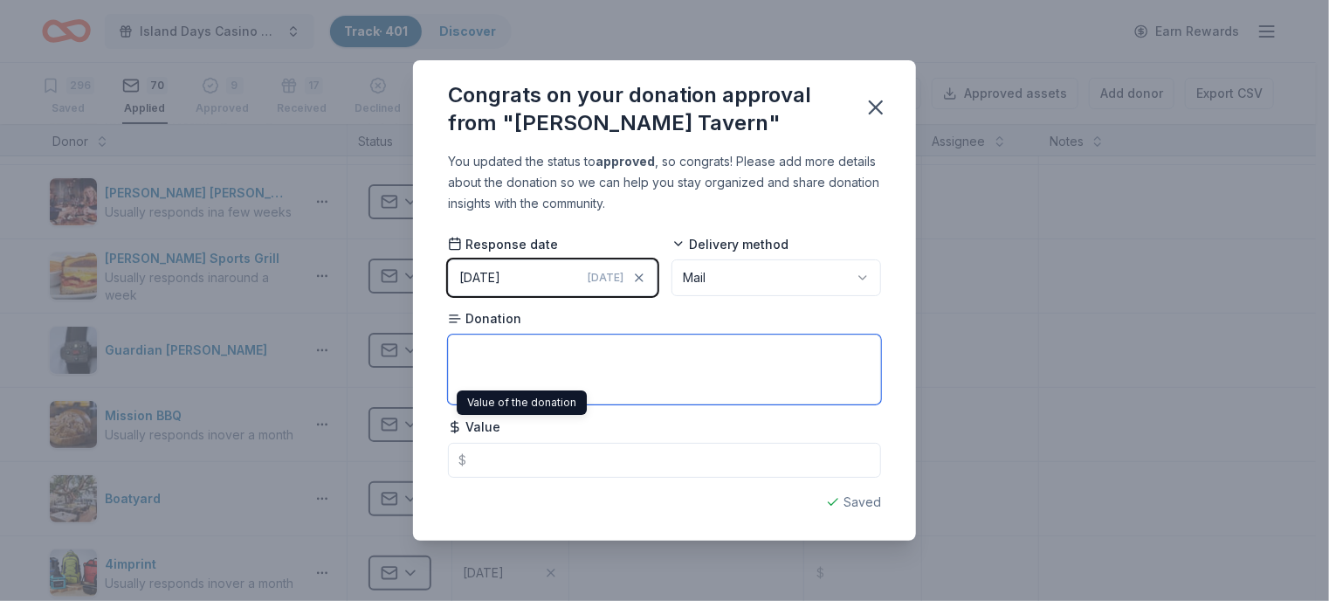
click at [492, 370] on textarea at bounding box center [664, 369] width 433 height 70
type textarea "gift card"
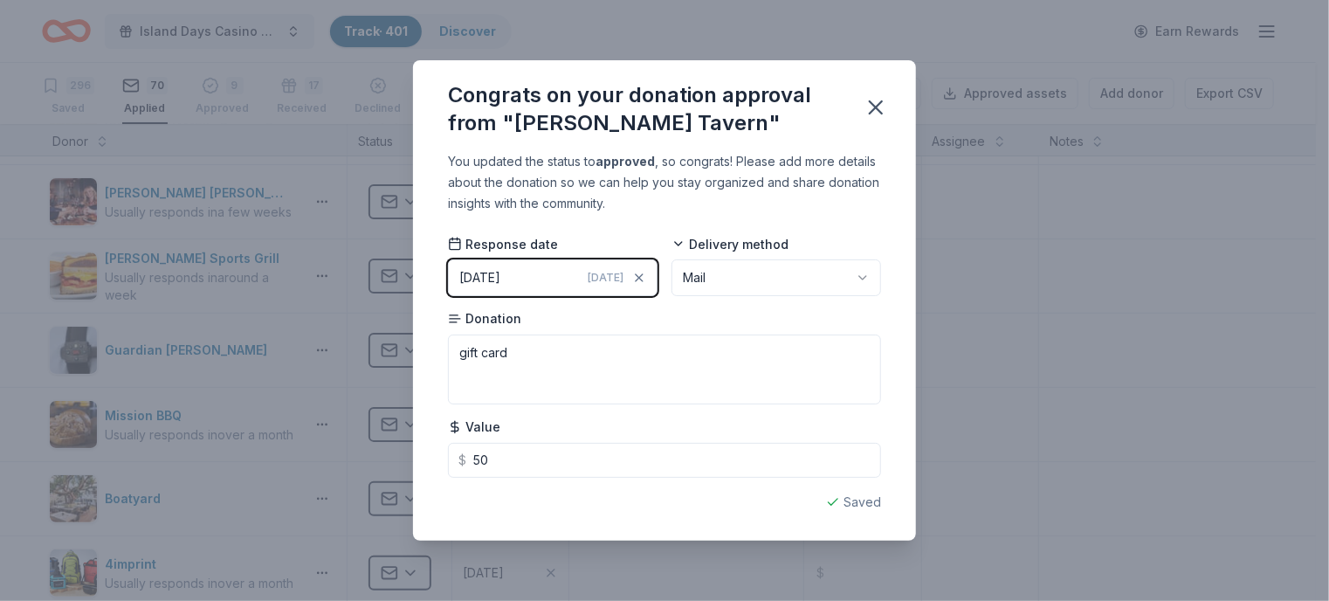
type input "50.00"
click at [608, 500] on div "Saved" at bounding box center [664, 502] width 433 height 21
click at [866, 111] on icon "button" at bounding box center [876, 107] width 24 height 24
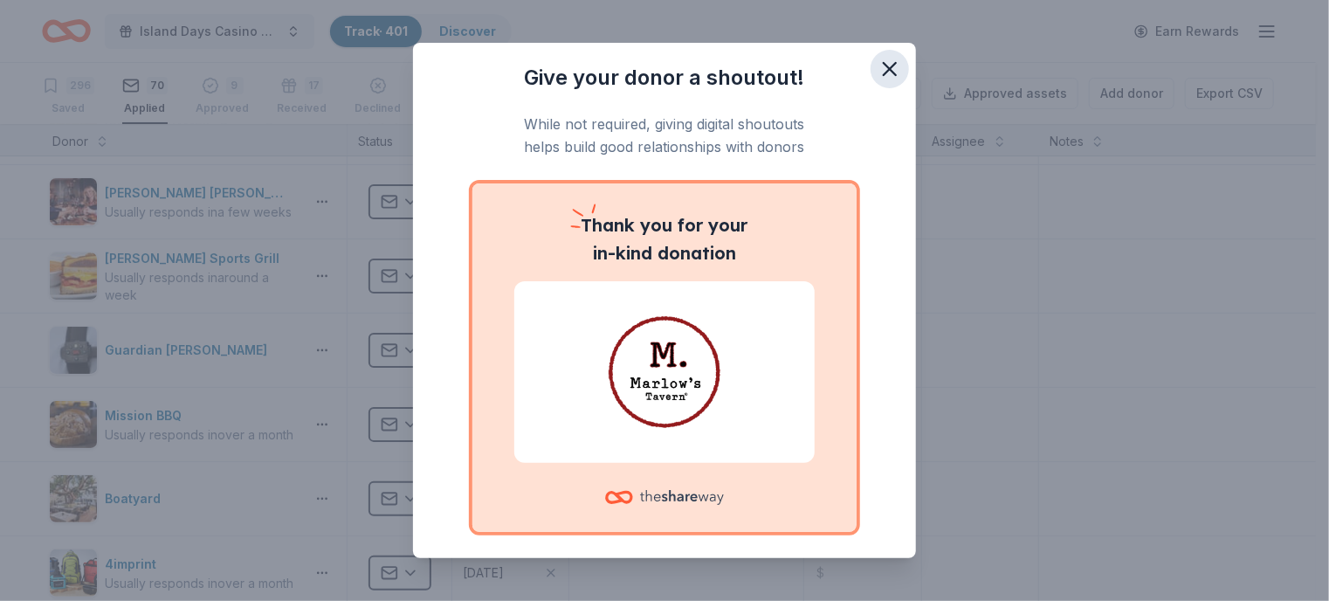
drag, startPoint x: 873, startPoint y: 76, endPoint x: 867, endPoint y: 83, distance: 9.3
click at [877, 75] on icon "button" at bounding box center [889, 69] width 24 height 24
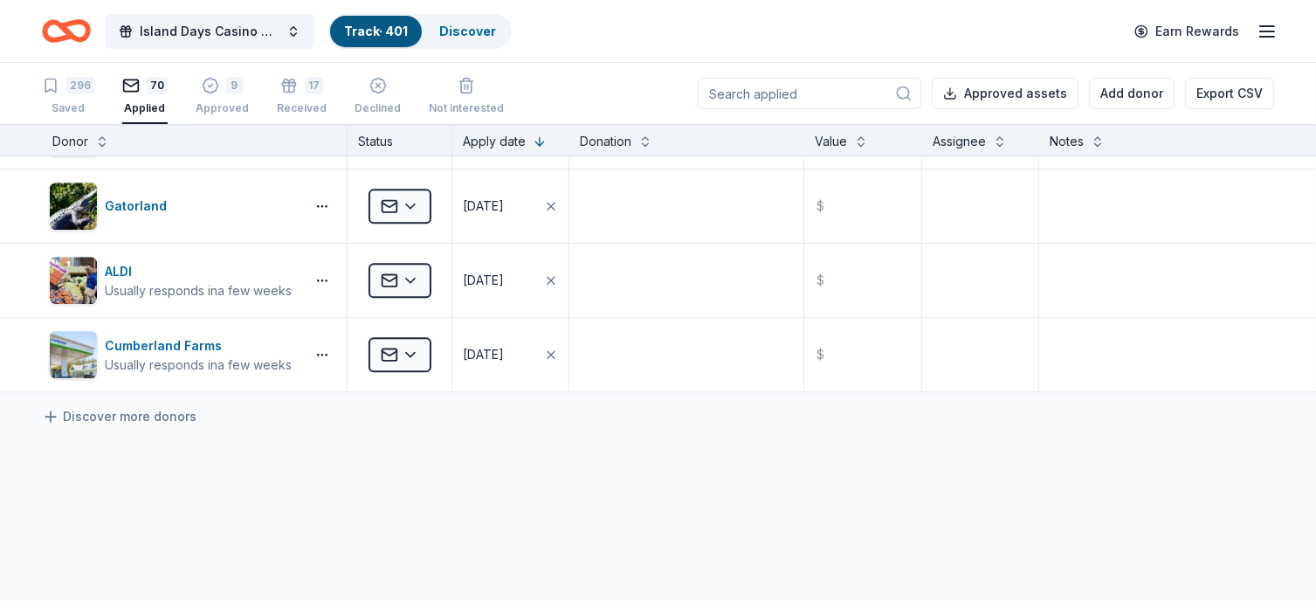
scroll to position [5064, 0]
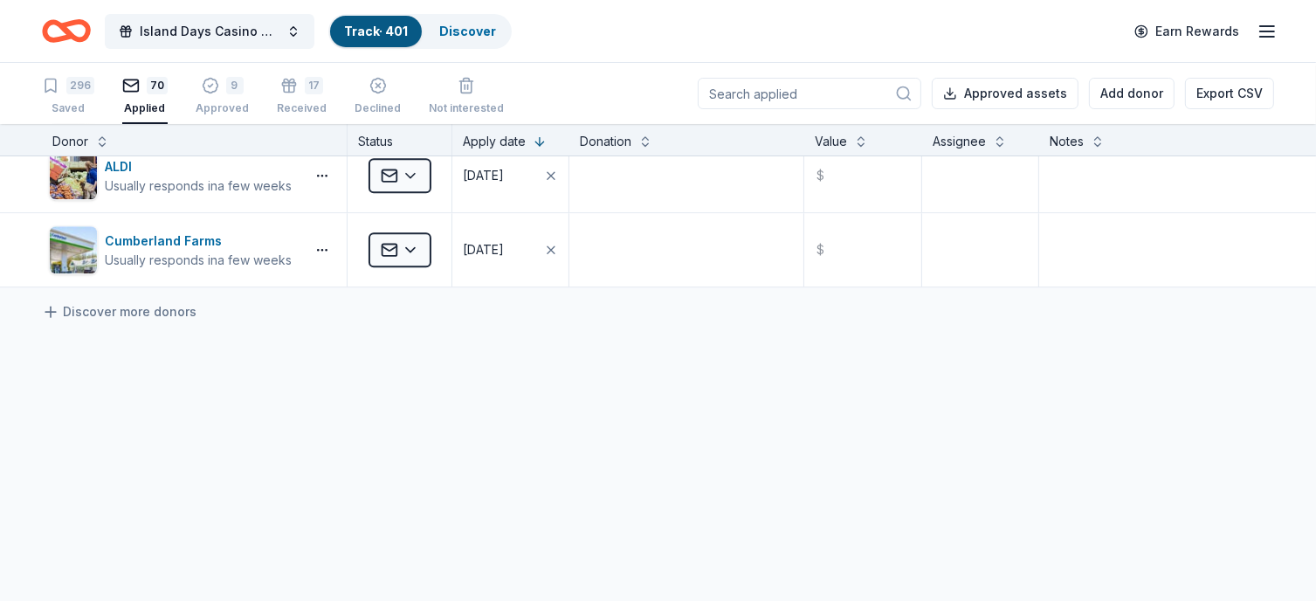
click at [740, 97] on input at bounding box center [810, 93] width 224 height 31
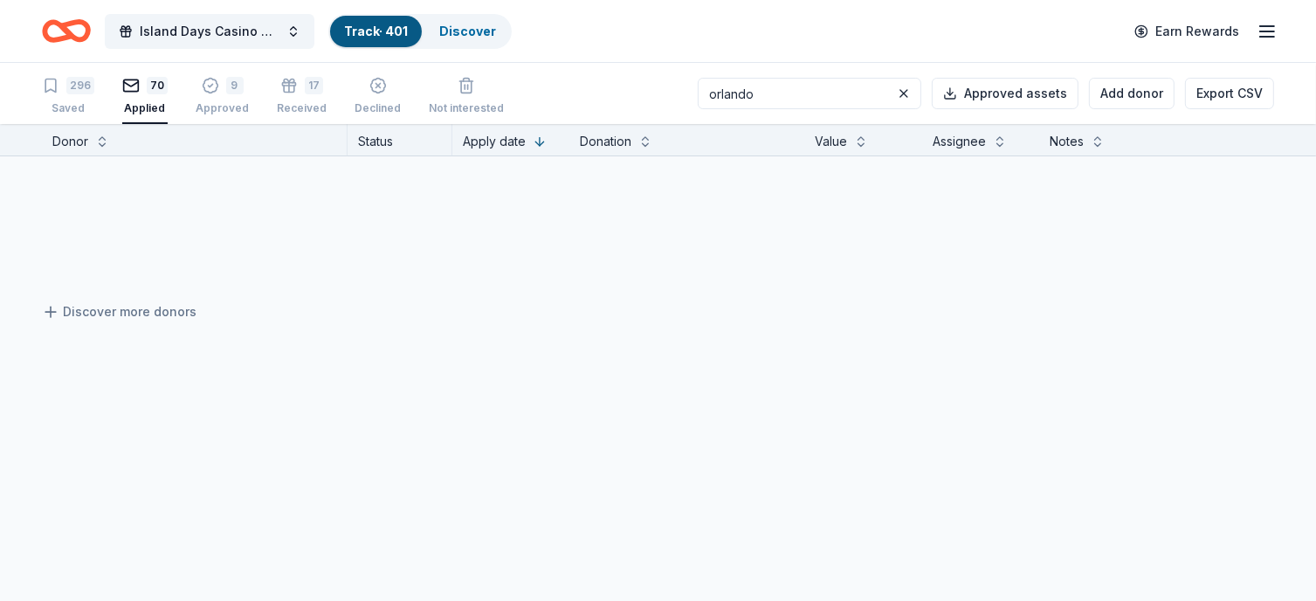
type input "orlando"
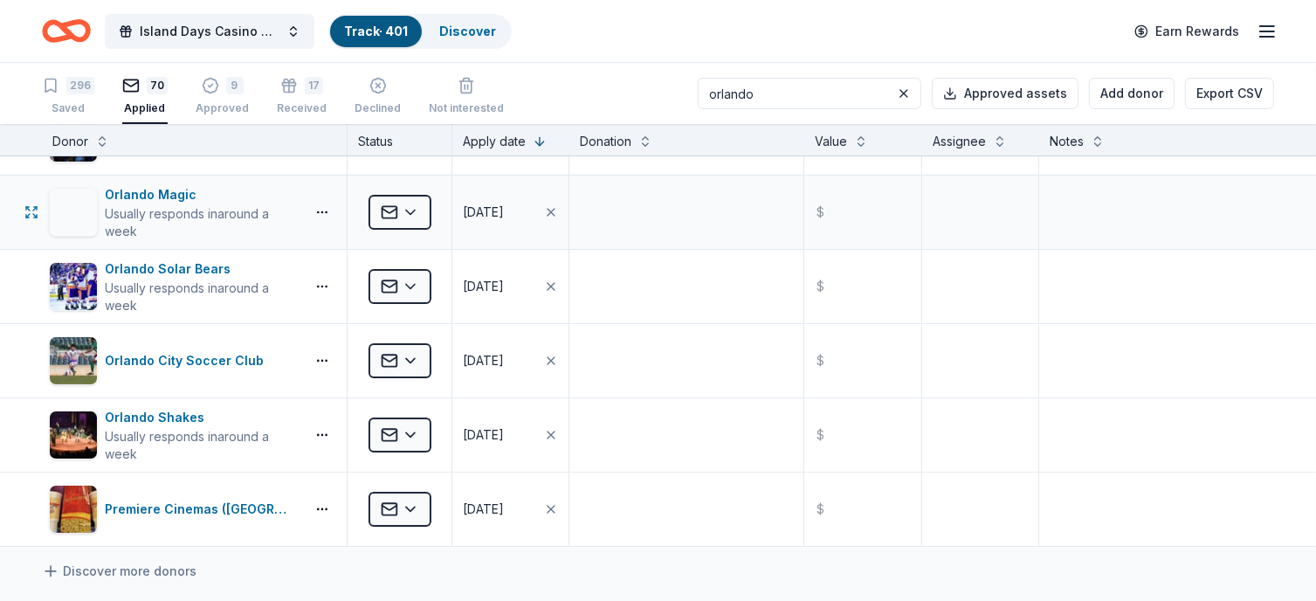
scroll to position [87, 0]
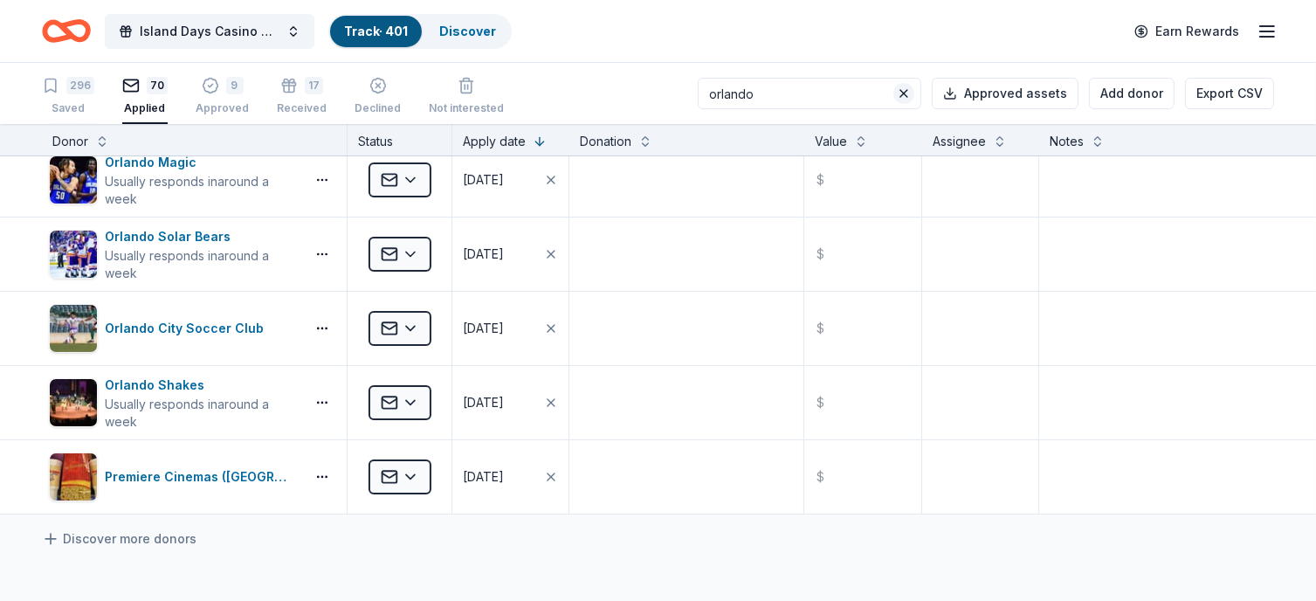
click at [913, 93] on button at bounding box center [903, 93] width 21 height 21
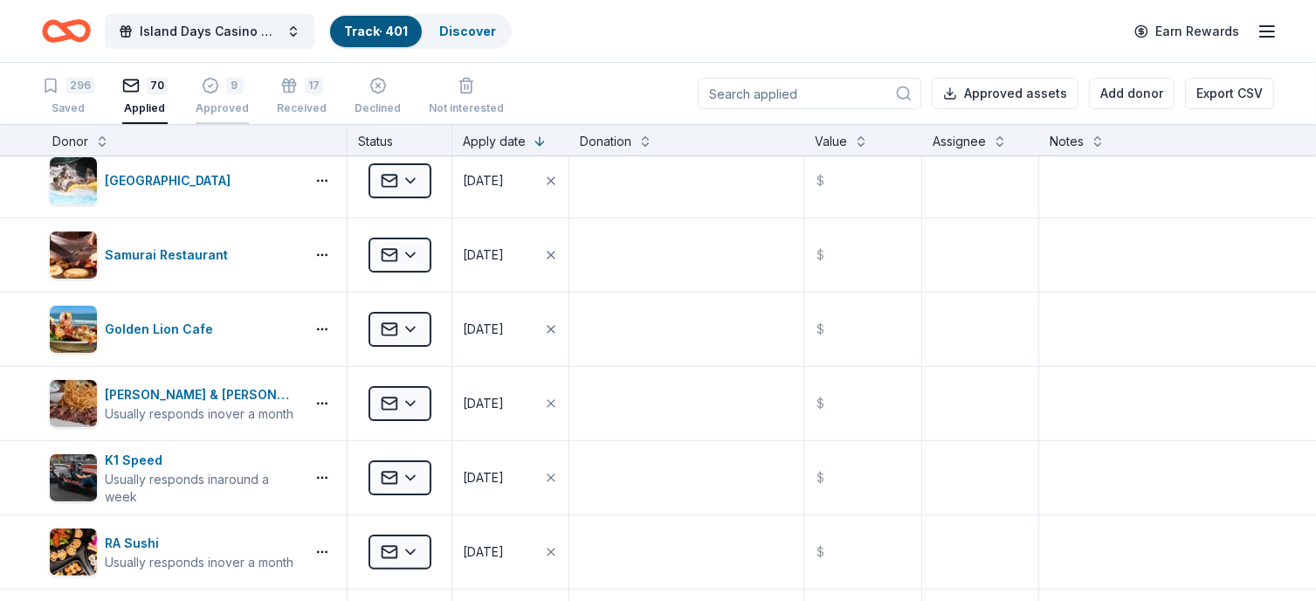
click at [227, 86] on div "9" at bounding box center [234, 76] width 17 height 17
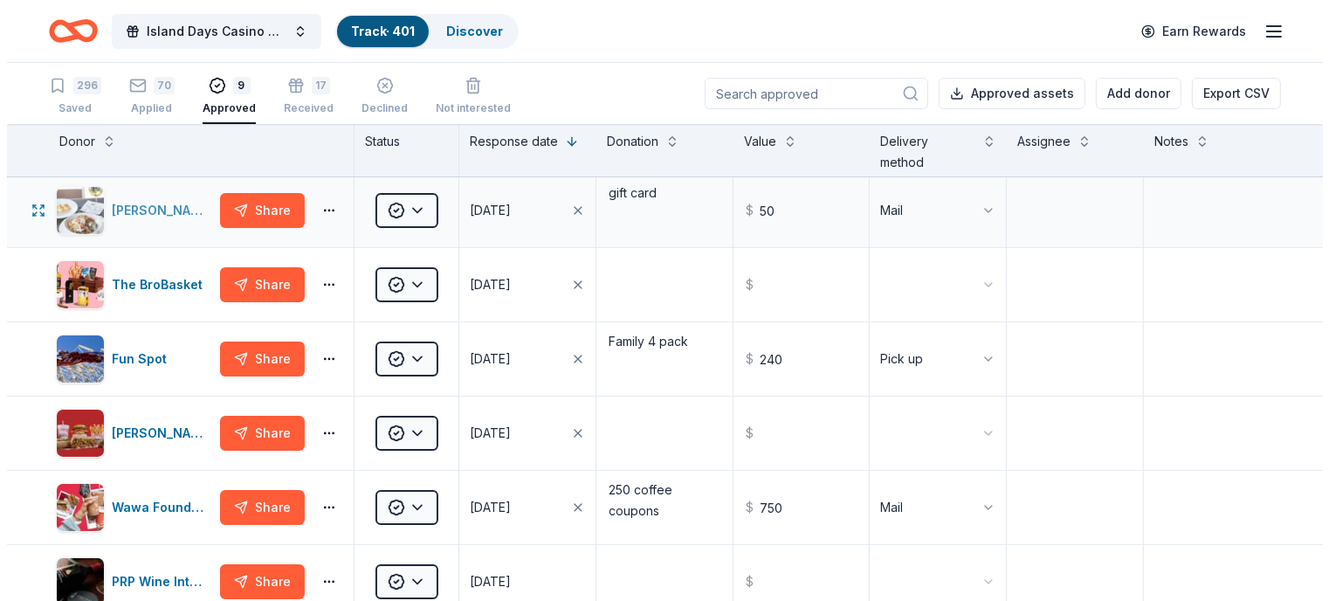
scroll to position [262, 0]
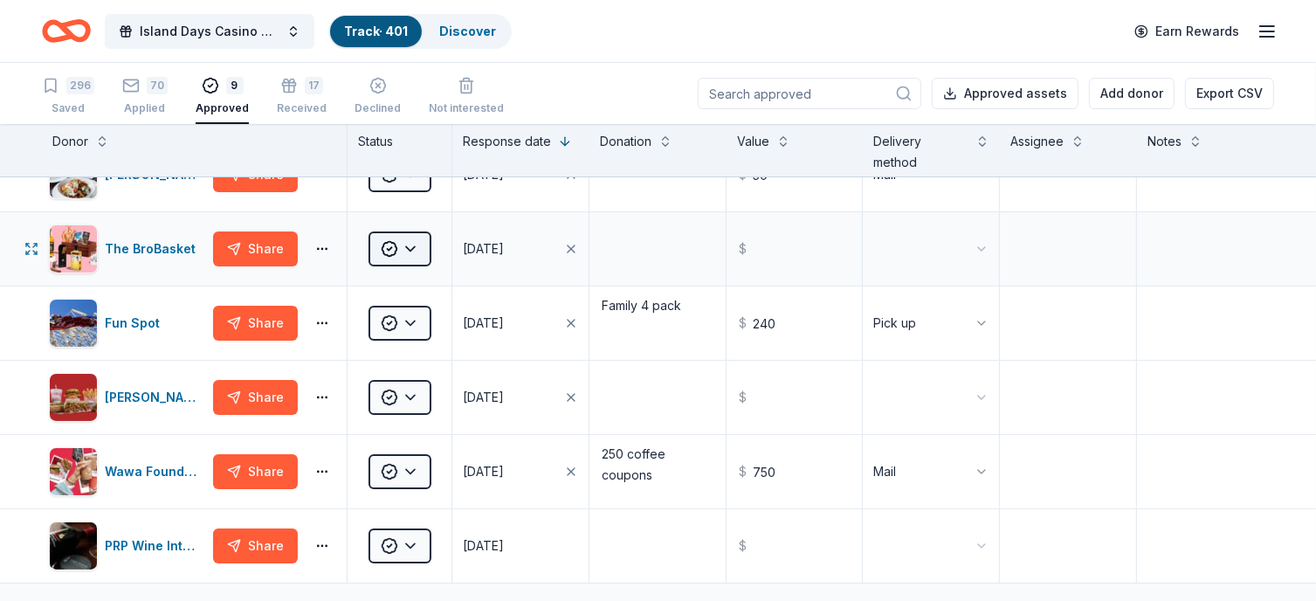
click at [412, 244] on html "Island Days Casino Night Track · 401 Discover Earn Rewards 296 Saved 70 Applied…" at bounding box center [658, 300] width 1316 height 601
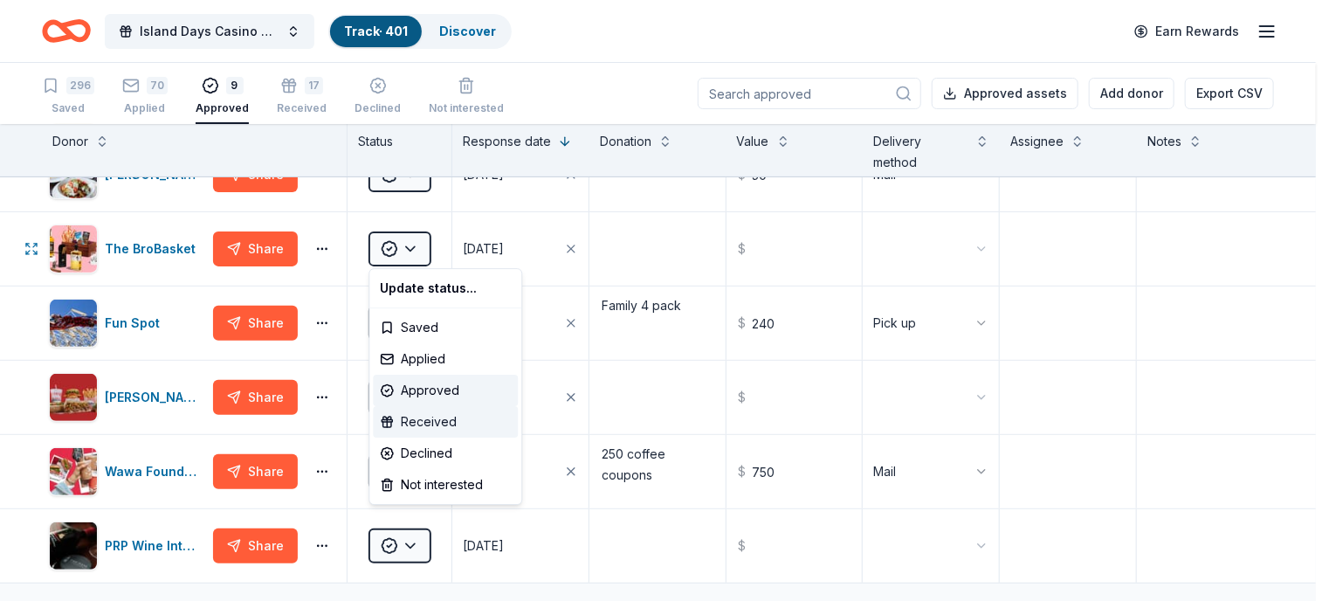
click at [428, 423] on div "Received" at bounding box center [445, 421] width 145 height 31
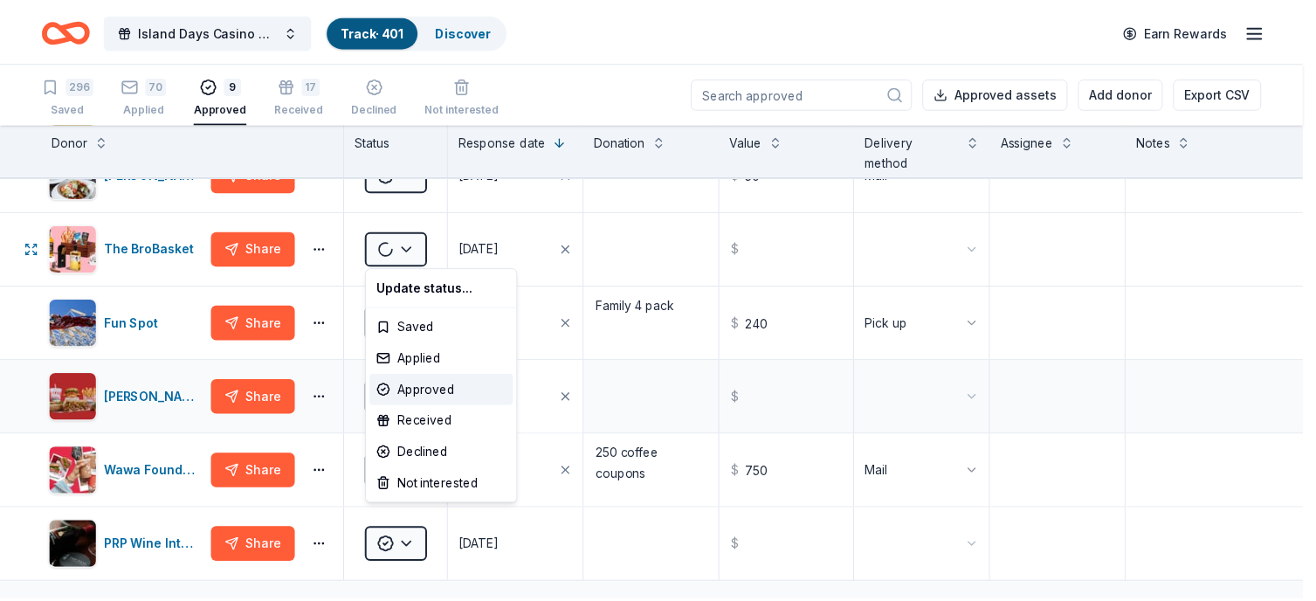
scroll to position [188, 0]
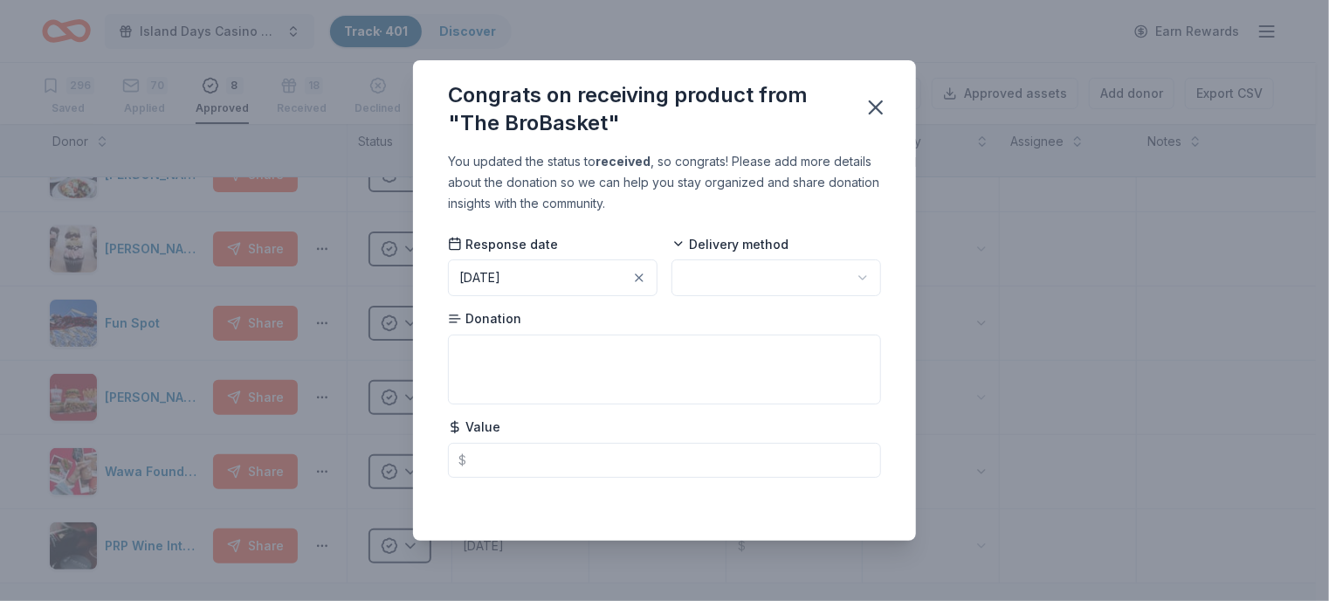
click at [744, 282] on html "Island Days Casino Night Track · 401 Discover Earn Rewards 296 Saved 70 Applied…" at bounding box center [664, 300] width 1329 height 601
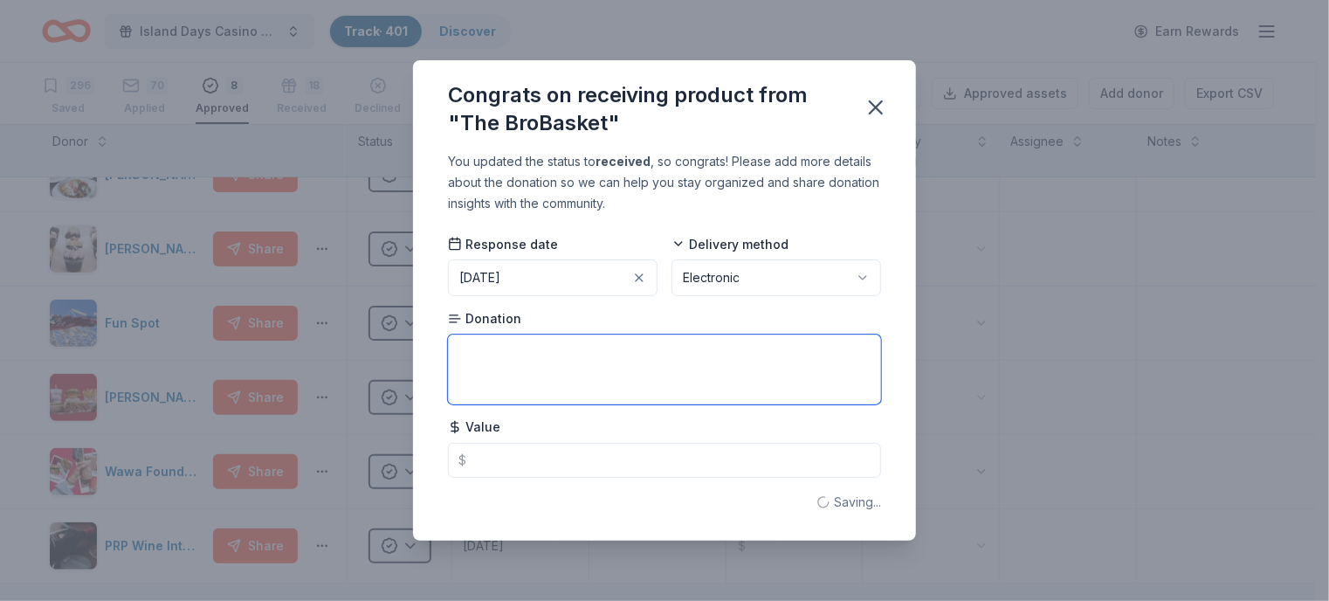
click at [577, 381] on textarea at bounding box center [664, 369] width 433 height 70
type textarea "35% off coupon"
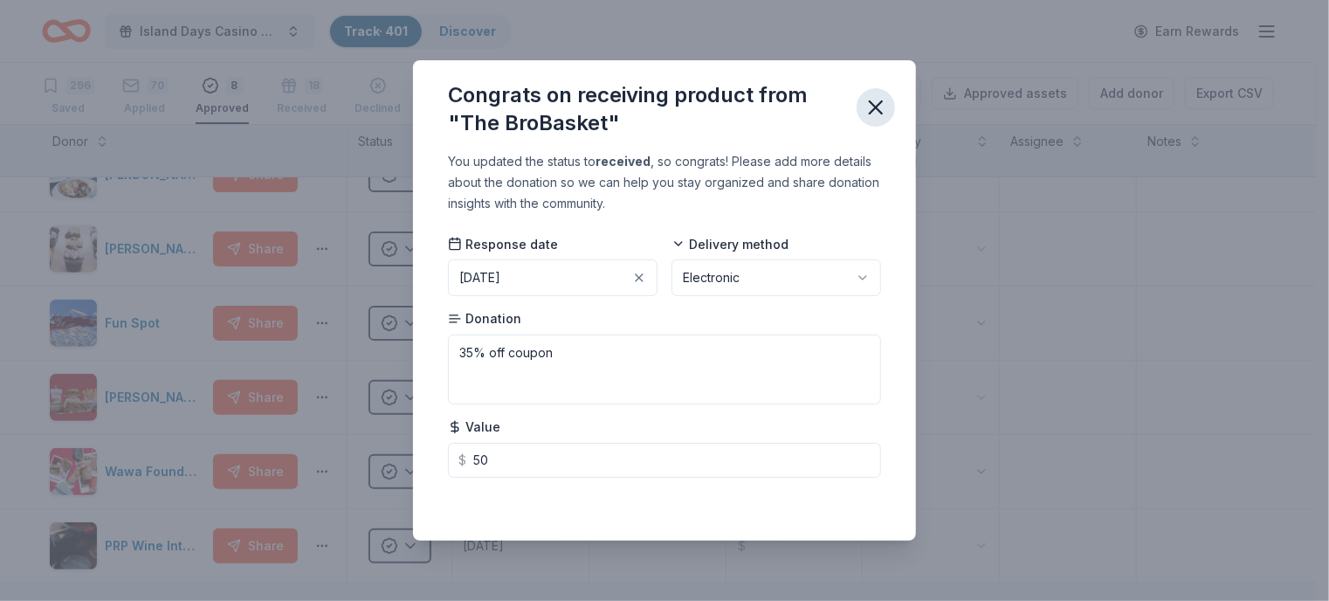
type input "50.00"
click at [881, 106] on icon "button" at bounding box center [876, 107] width 24 height 24
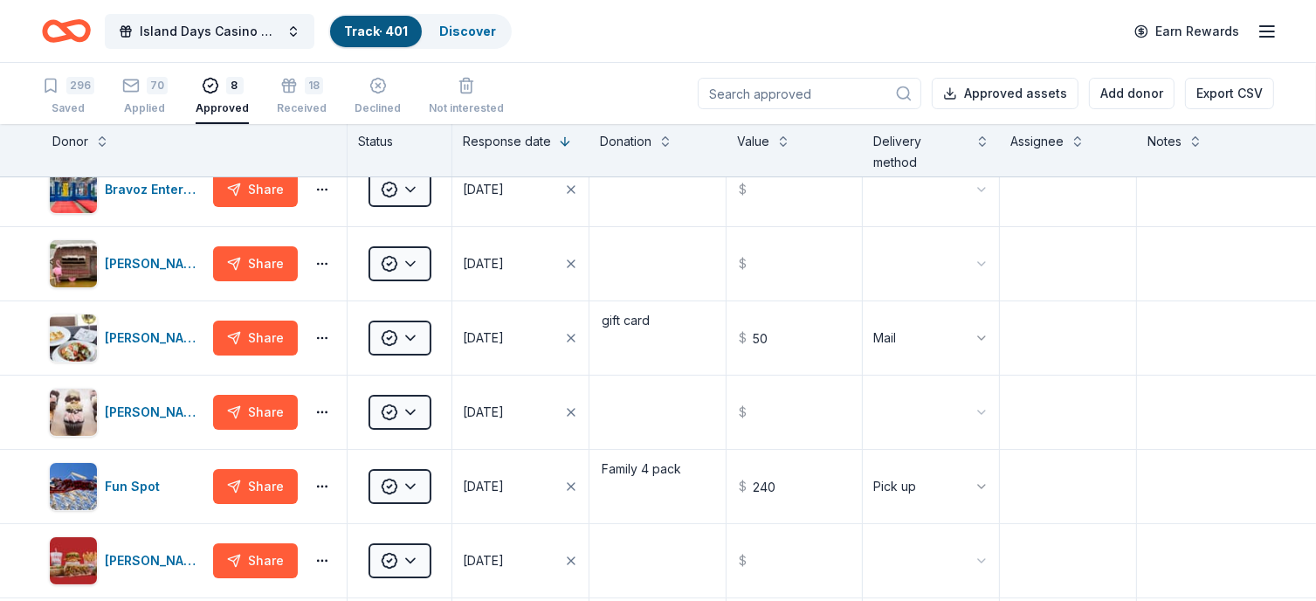
scroll to position [0, 0]
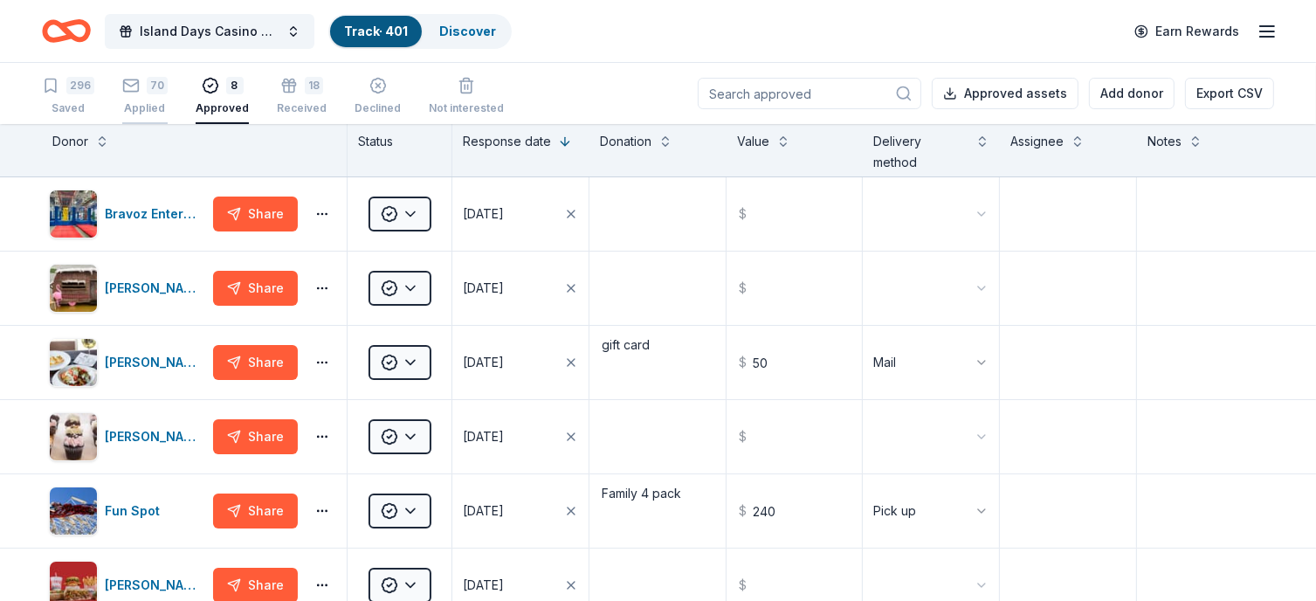
click at [134, 90] on rect "button" at bounding box center [131, 84] width 15 height 11
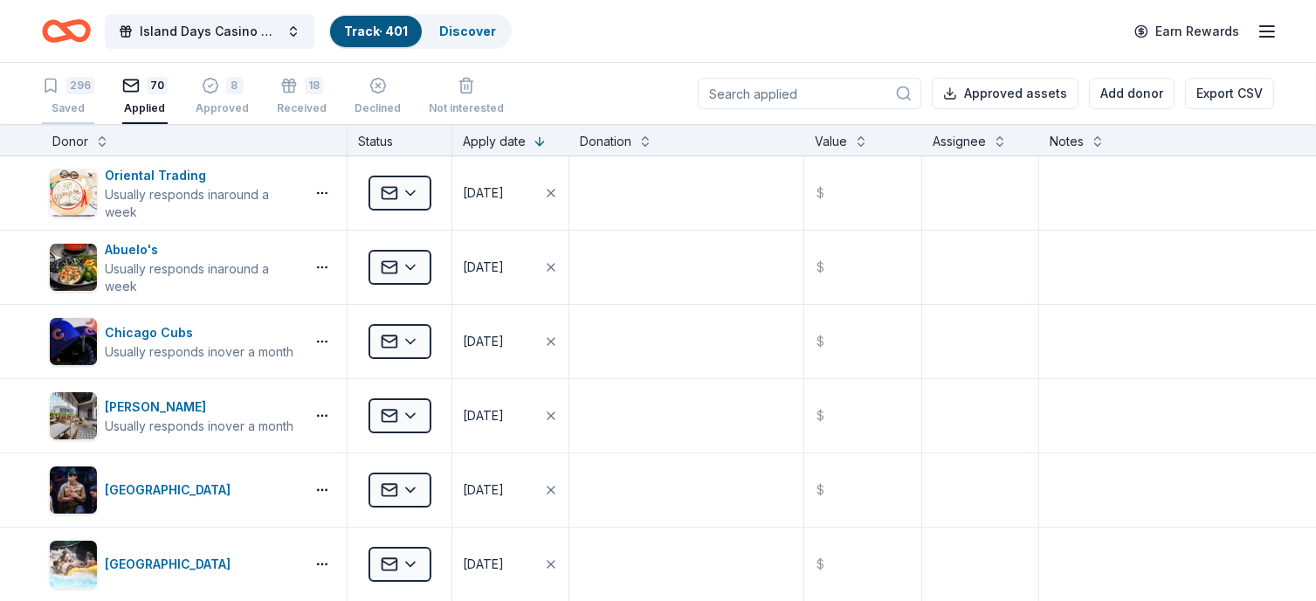
click at [71, 93] on div "296" at bounding box center [80, 85] width 28 height 17
